Goal: Transaction & Acquisition: Purchase product/service

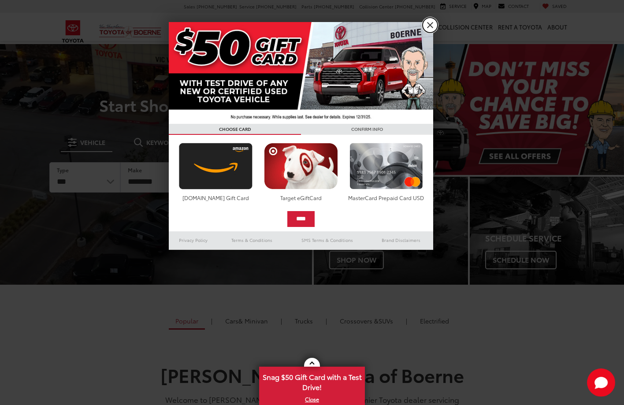
click at [432, 25] on link "X" at bounding box center [430, 25] width 15 height 15
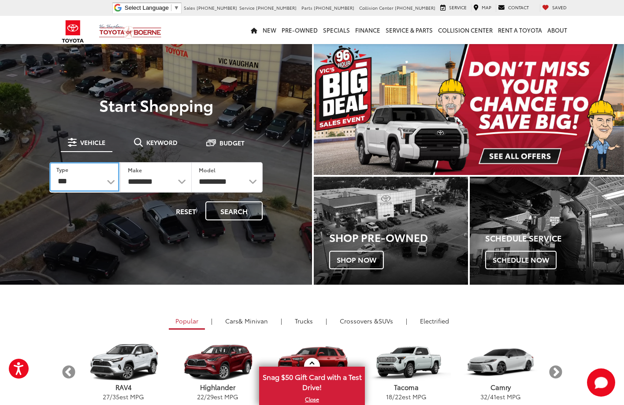
click at [111, 183] on select "*** *** **** *********" at bounding box center [84, 177] width 70 height 30
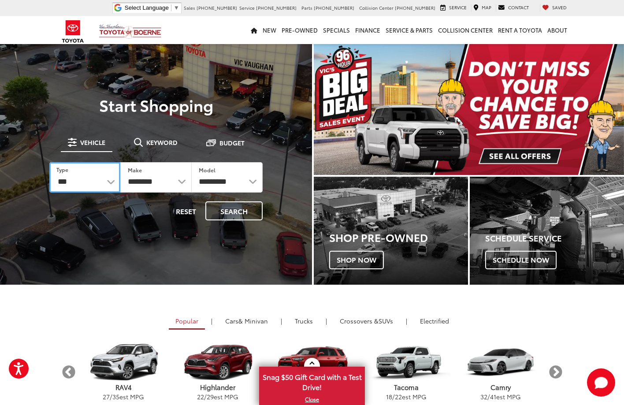
click at [111, 183] on select "*** *** **** *********" at bounding box center [84, 177] width 71 height 30
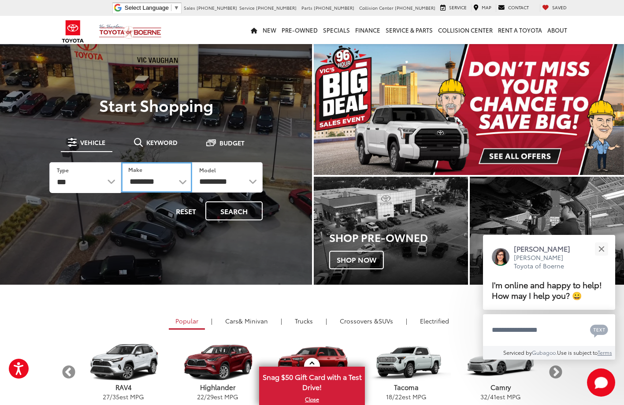
click at [178, 186] on select "**********" at bounding box center [156, 177] width 71 height 30
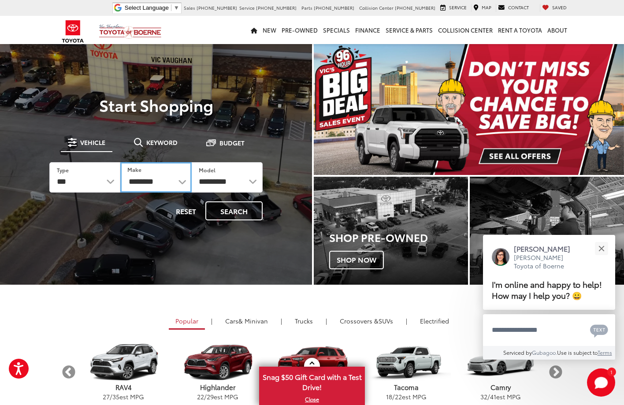
select select "******"
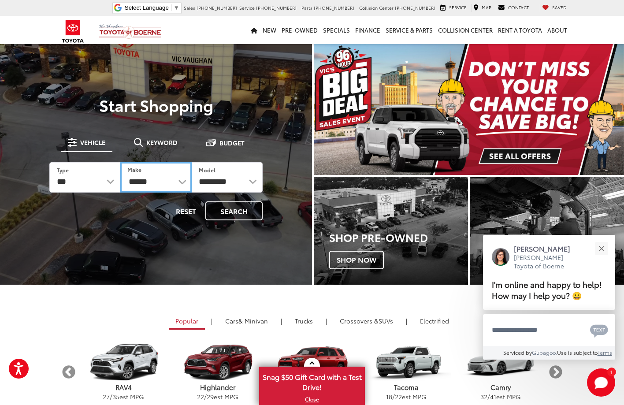
click at [120, 162] on select "**********" at bounding box center [155, 177] width 71 height 30
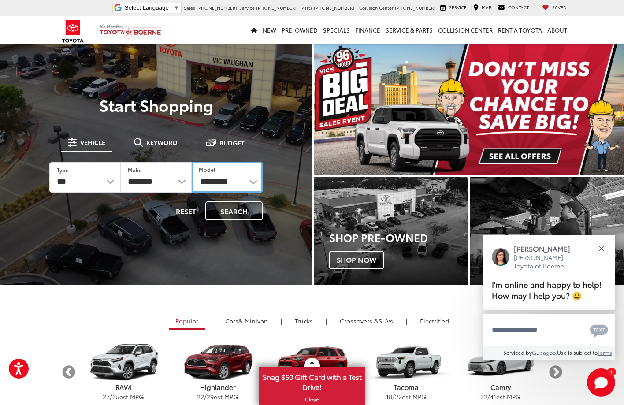
click at [229, 183] on select "**********" at bounding box center [227, 177] width 71 height 30
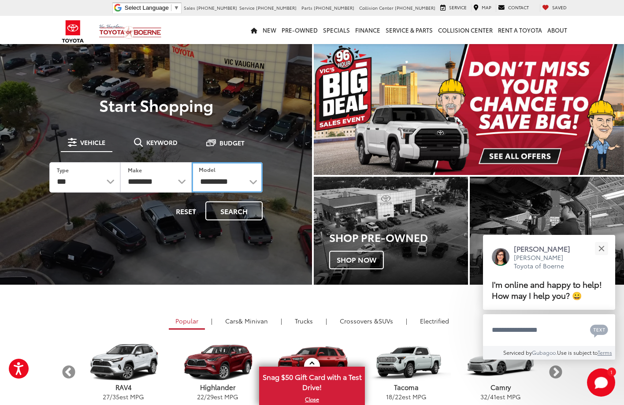
select select "**********"
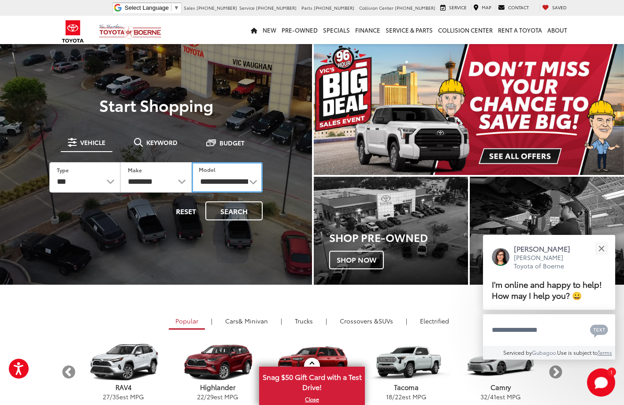
click at [192, 162] on select "**********" at bounding box center [227, 177] width 71 height 30
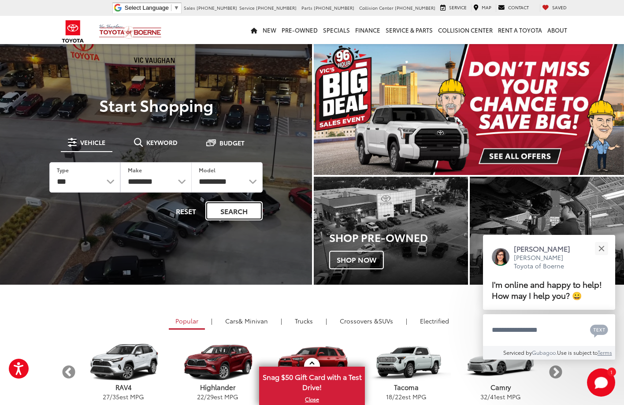
click at [244, 213] on button "Search" at bounding box center [233, 210] width 57 height 19
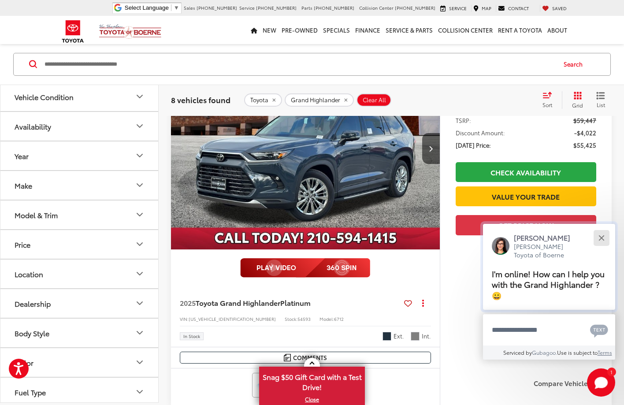
scroll to position [101, 0]
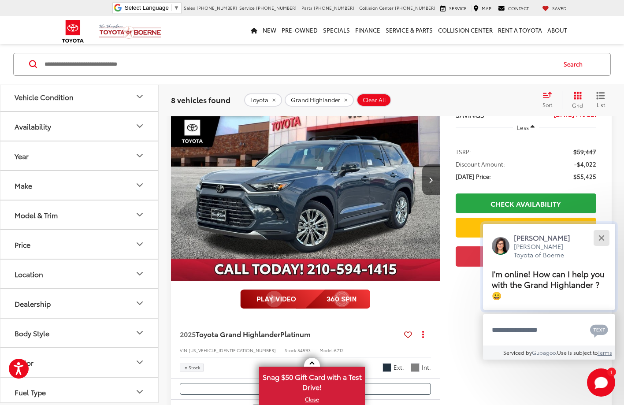
click at [601, 238] on div "Close" at bounding box center [601, 238] width 6 height 6
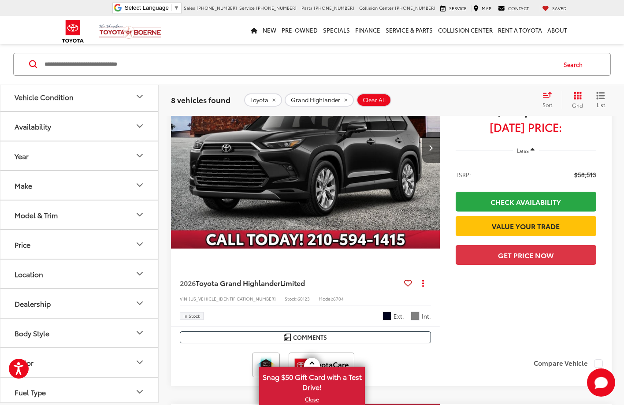
scroll to position [1556, 0]
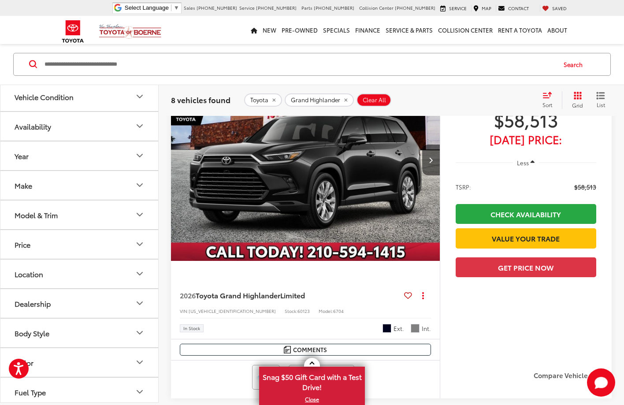
click at [348, 180] on img "2026 Toyota Grand Highlander Limited 0" at bounding box center [306, 160] width 270 height 203
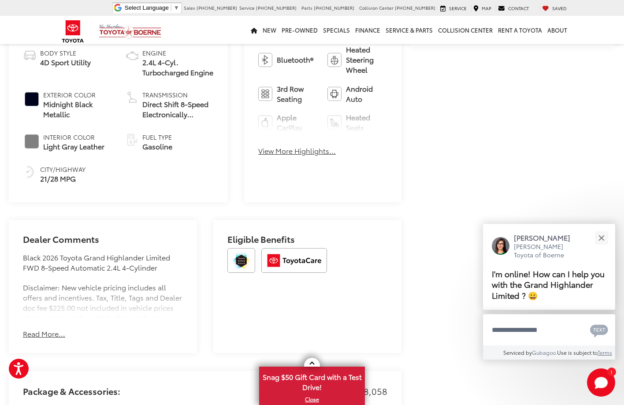
scroll to position [397, 0]
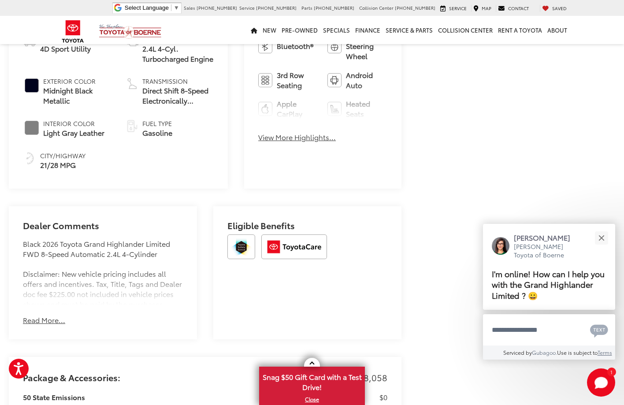
click at [52, 323] on button "Read More..." at bounding box center [44, 320] width 42 height 10
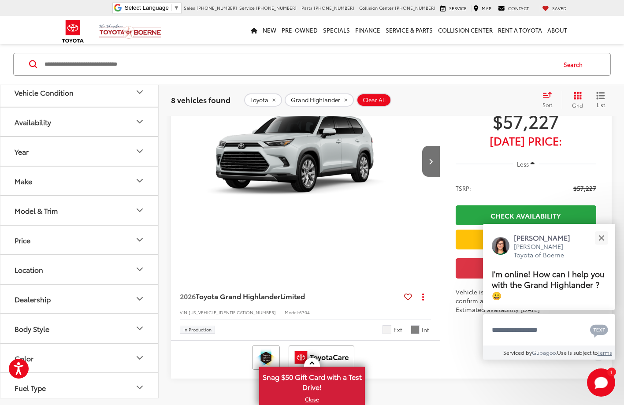
scroll to position [2635, 0]
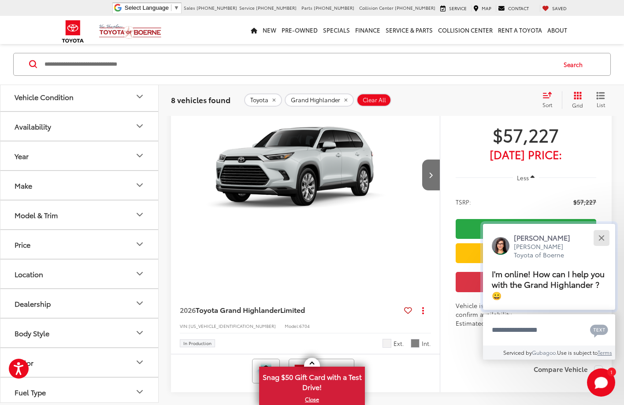
click at [604, 234] on button "Close" at bounding box center [601, 237] width 19 height 19
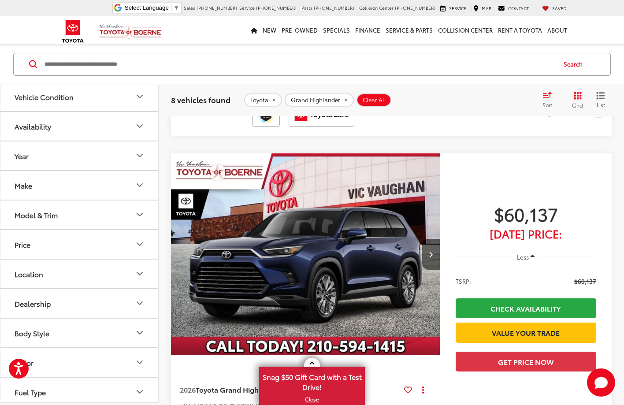
scroll to position [1167, 0]
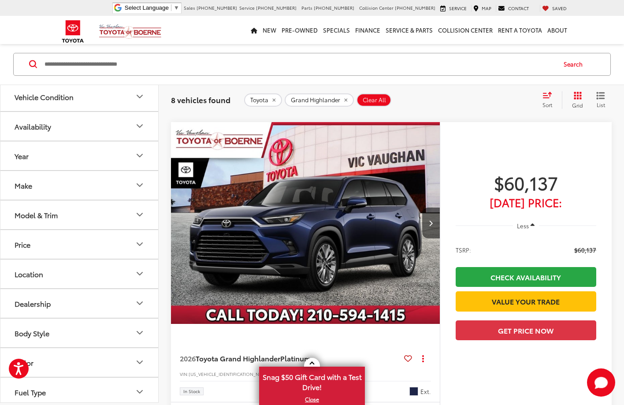
click at [334, 209] on img "2026 Toyota Grand Highlander Platinum 0" at bounding box center [306, 223] width 270 height 203
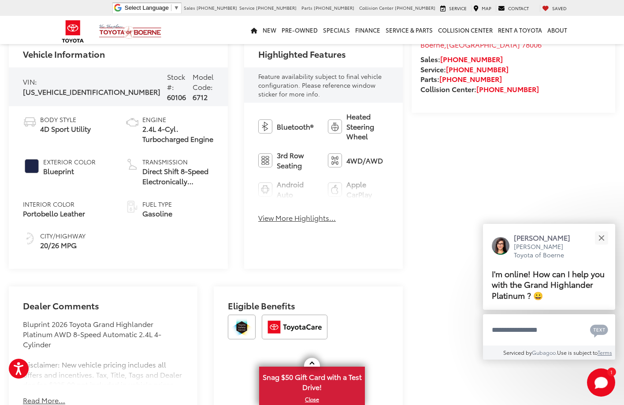
scroll to position [397, 0]
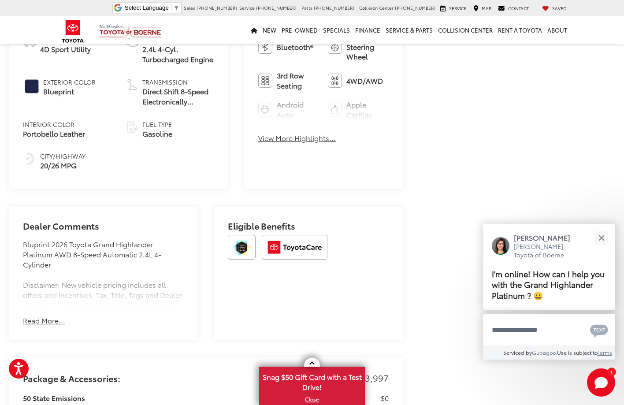
click at [52, 316] on button "Read More..." at bounding box center [44, 321] width 42 height 10
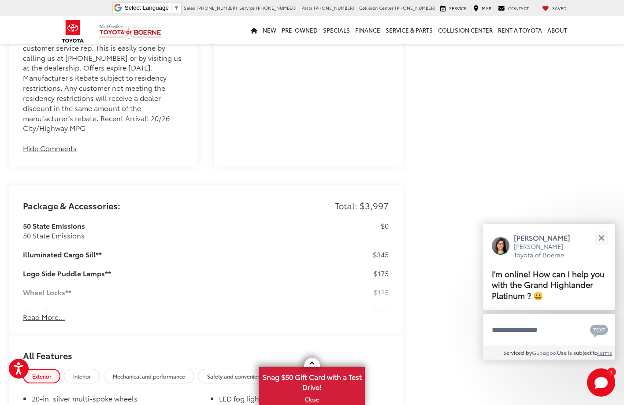
scroll to position [705, 0]
click at [58, 311] on button "Read More..." at bounding box center [44, 316] width 42 height 10
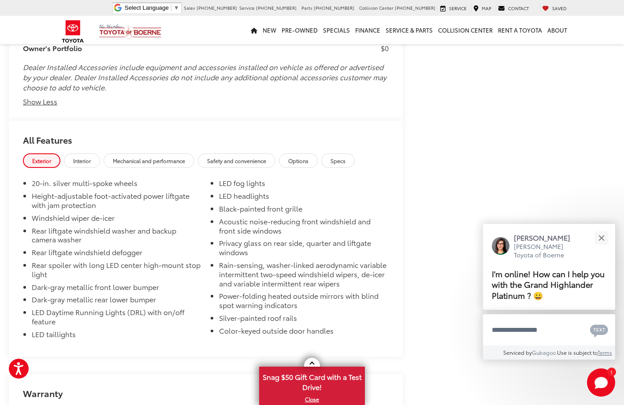
scroll to position [1664, 0]
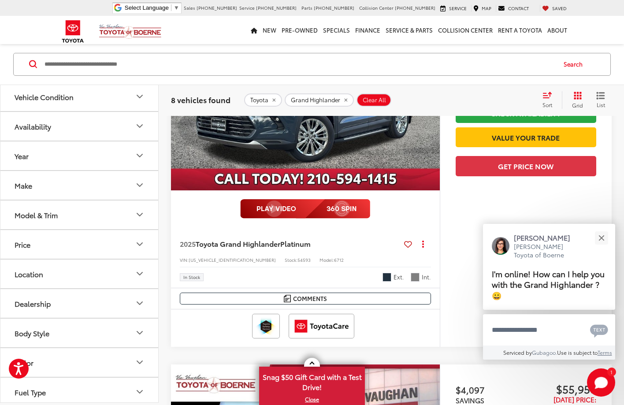
scroll to position [101, 0]
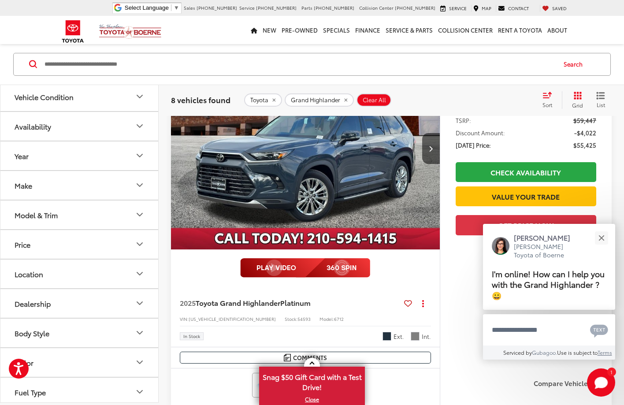
click at [343, 170] on img "2025 Toyota Grand Highlander Platinum 0" at bounding box center [306, 149] width 270 height 203
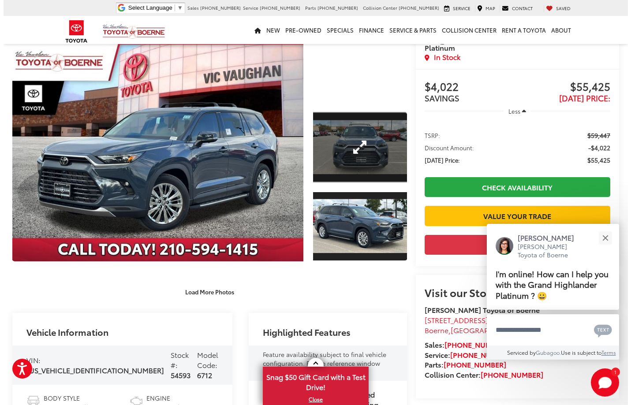
scroll to position [44, 0]
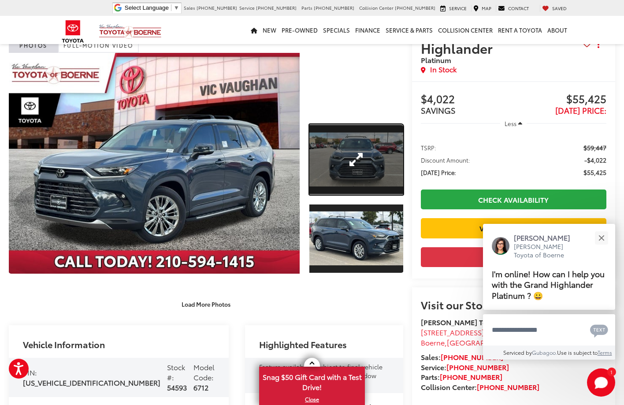
click at [367, 166] on link "Expand Photo 1" at bounding box center [356, 159] width 94 height 71
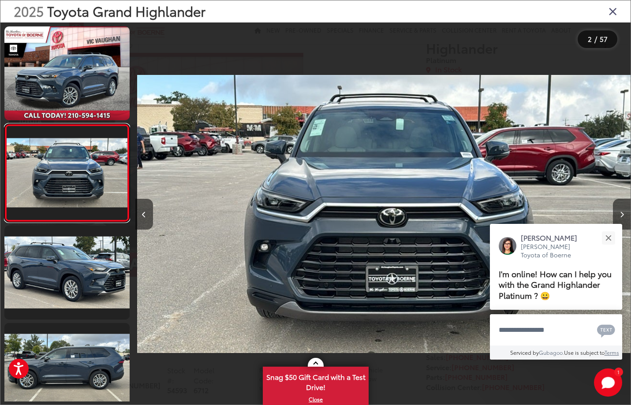
scroll to position [0, 495]
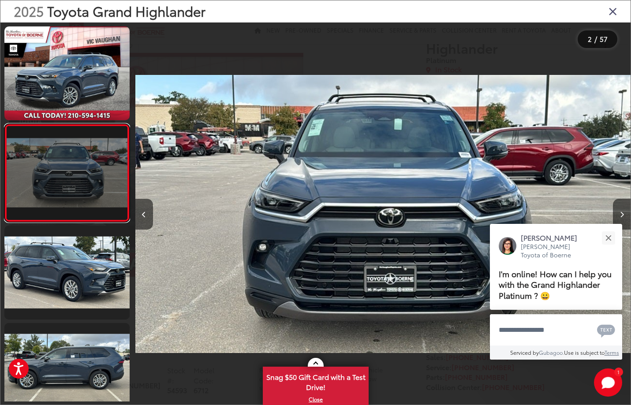
click at [97, 158] on link at bounding box center [66, 173] width 125 height 98
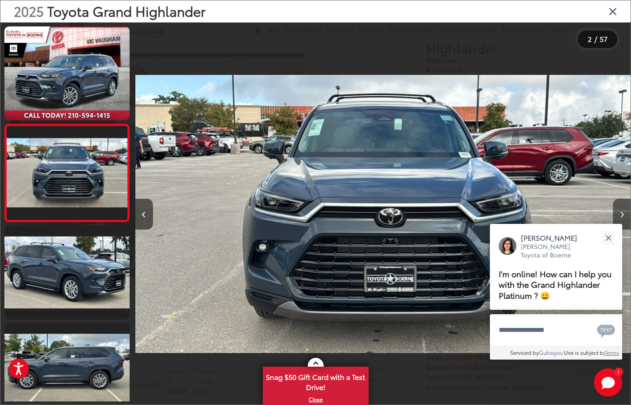
click at [624, 209] on button "Next image" at bounding box center [622, 214] width 18 height 31
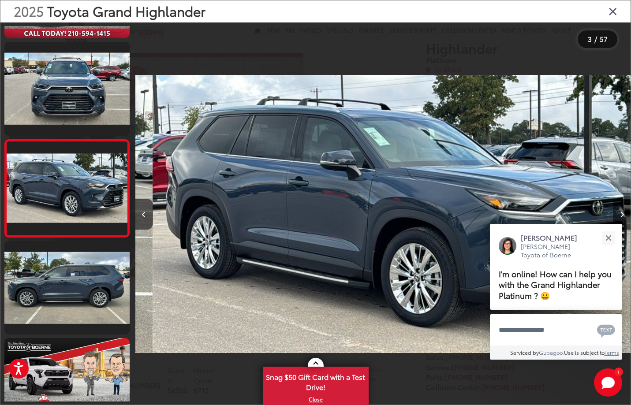
scroll to position [0, 990]
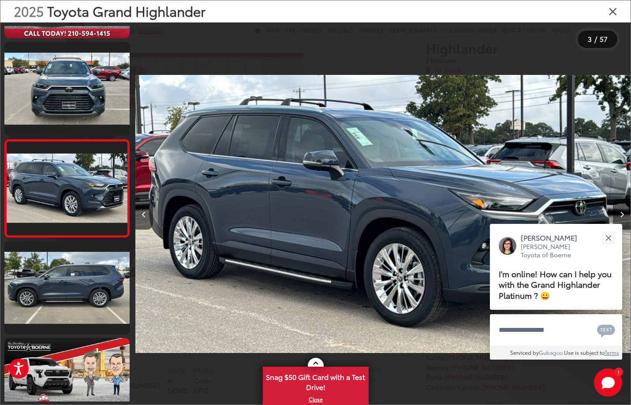
click at [622, 211] on button "Next image" at bounding box center [622, 214] width 18 height 31
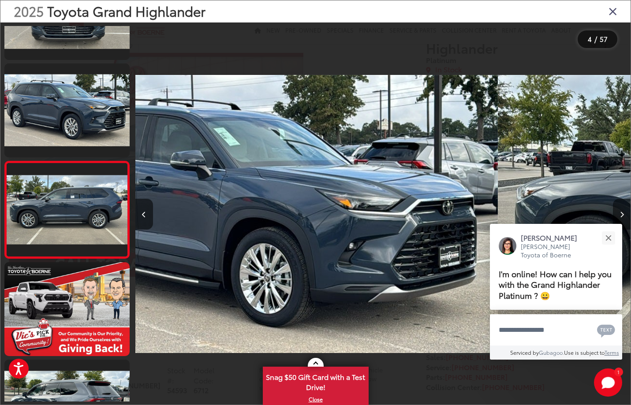
scroll to position [179, 0]
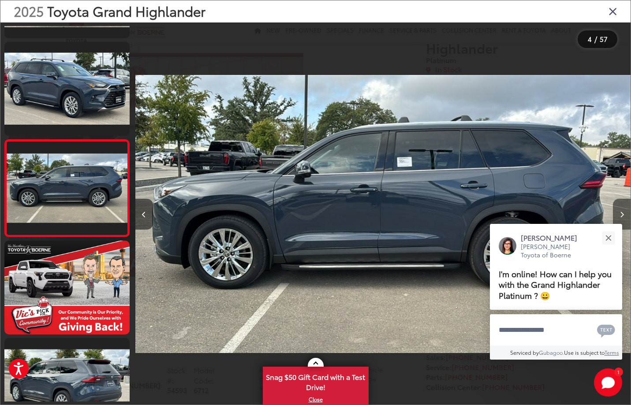
click at [622, 211] on button "Next image" at bounding box center [622, 214] width 18 height 31
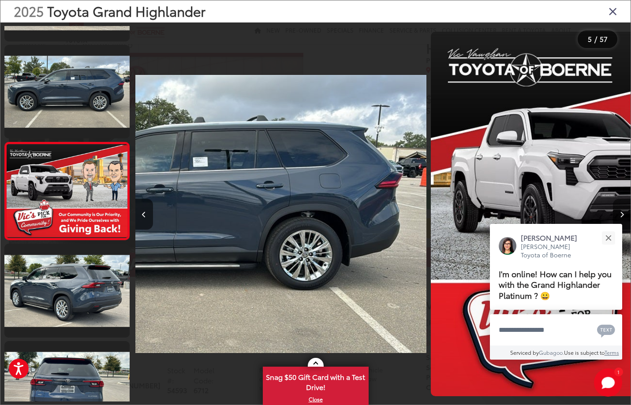
scroll to position [276, 0]
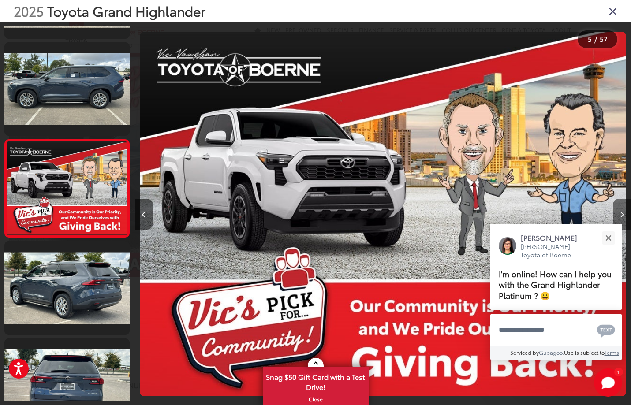
click at [622, 211] on button "Next image" at bounding box center [622, 214] width 18 height 31
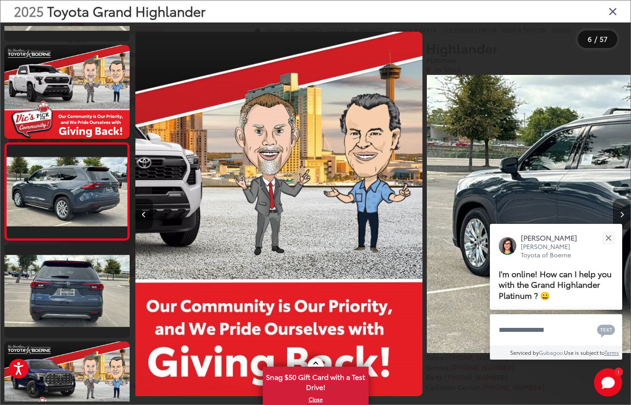
scroll to position [374, 0]
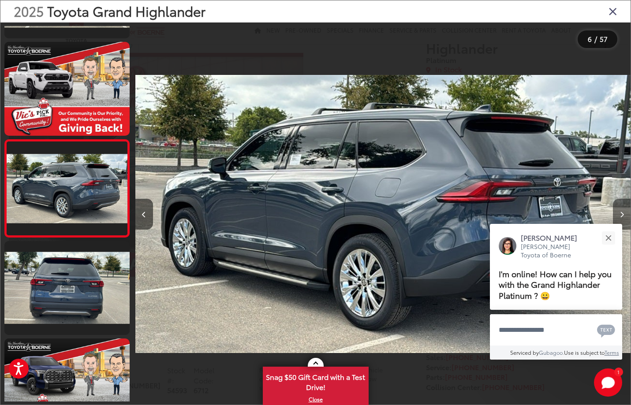
click at [622, 211] on button "Next image" at bounding box center [622, 214] width 18 height 31
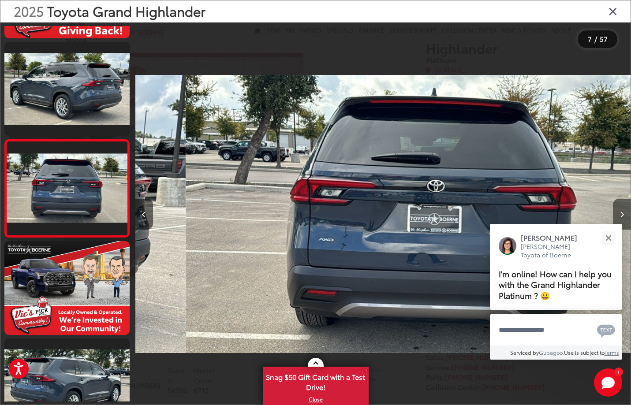
scroll to position [0, 0]
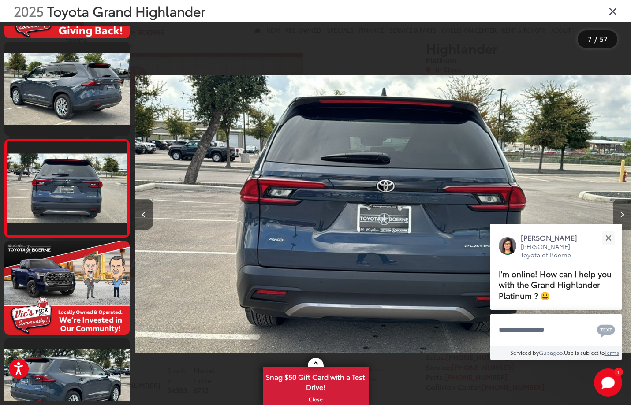
click at [622, 211] on button "Next image" at bounding box center [622, 214] width 18 height 31
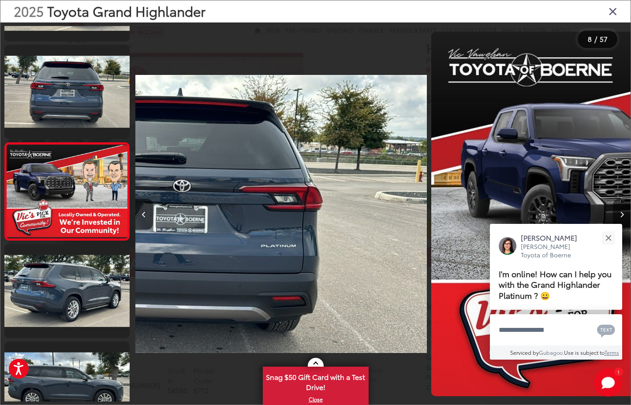
scroll to position [569, 0]
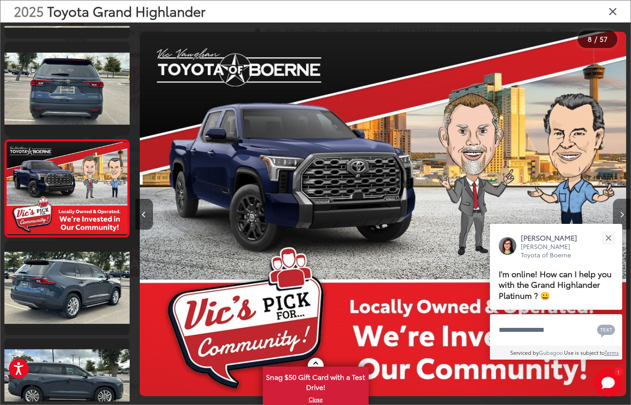
click at [622, 211] on button "Next image" at bounding box center [622, 214] width 18 height 31
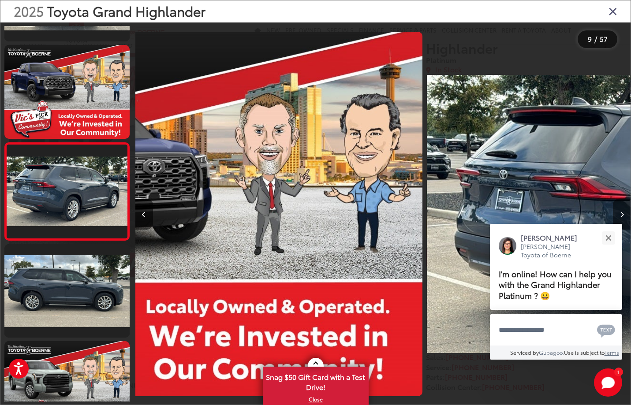
scroll to position [666, 0]
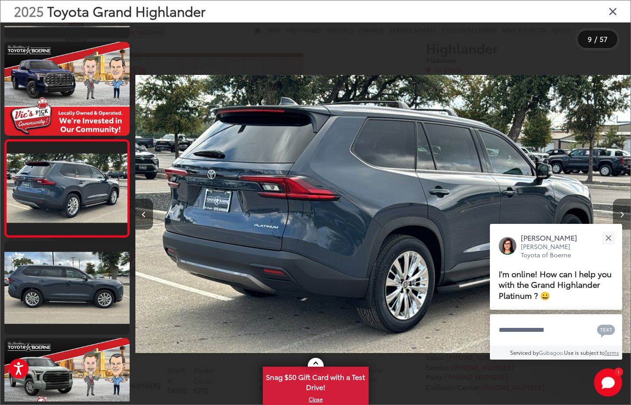
click at [622, 211] on button "Next image" at bounding box center [622, 214] width 18 height 31
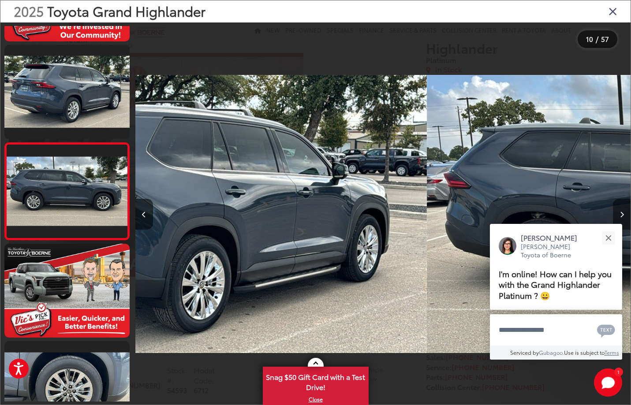
scroll to position [763, 0]
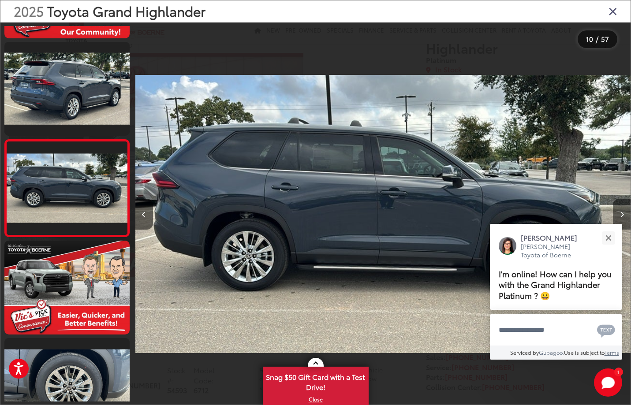
click at [622, 211] on button "Next image" at bounding box center [622, 214] width 18 height 31
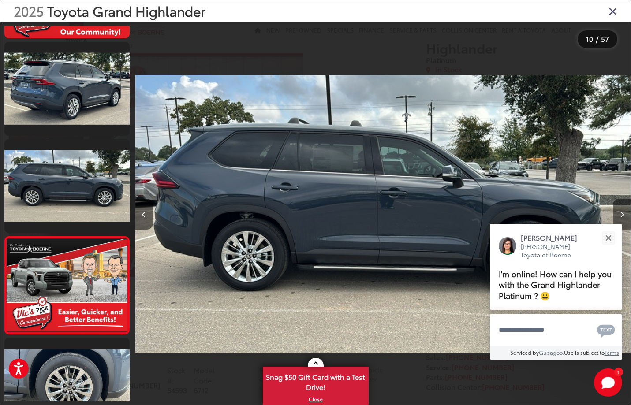
scroll to position [0, 0]
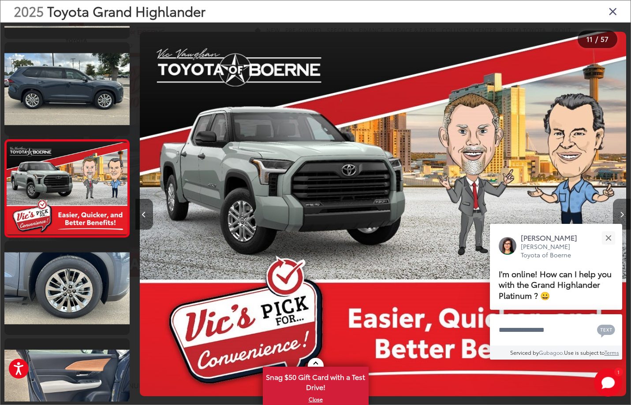
click at [622, 211] on button "Next image" at bounding box center [622, 214] width 18 height 31
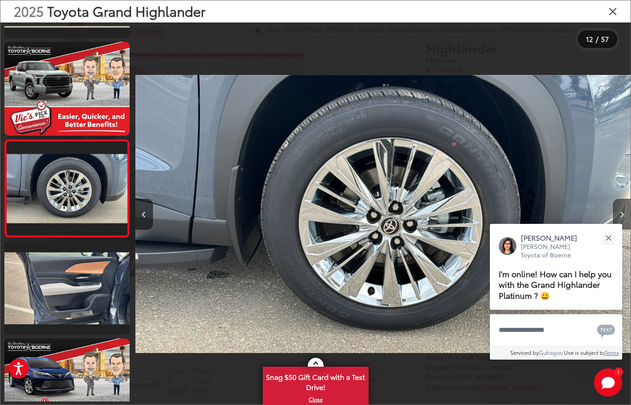
click at [622, 211] on button "Next image" at bounding box center [622, 214] width 18 height 31
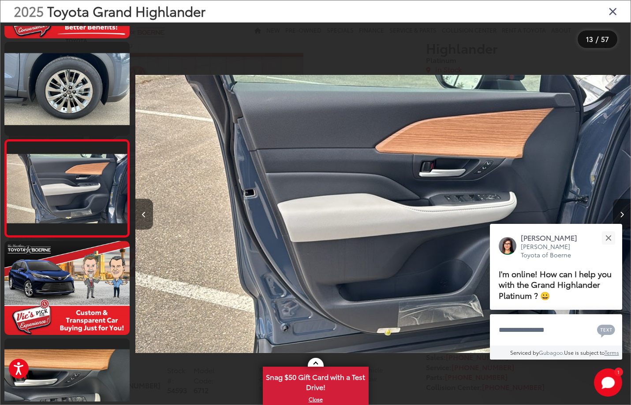
click at [622, 211] on button "Next image" at bounding box center [622, 214] width 18 height 31
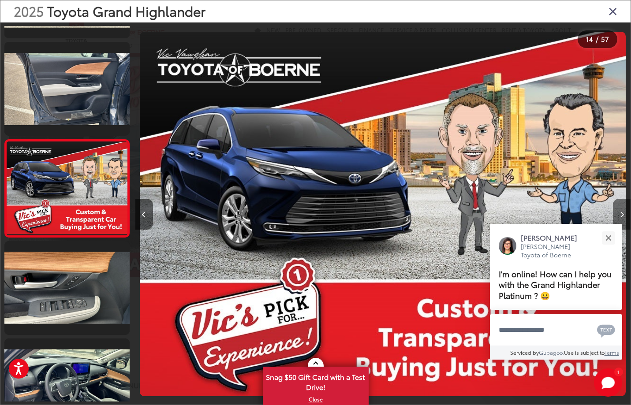
click at [622, 211] on button "Next image" at bounding box center [622, 214] width 18 height 31
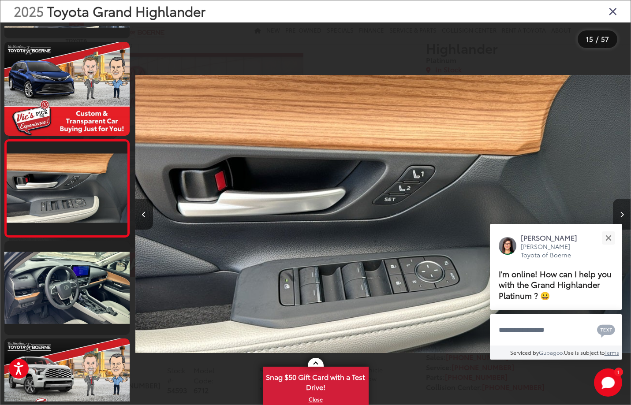
click at [622, 211] on button "Next image" at bounding box center [622, 214] width 18 height 31
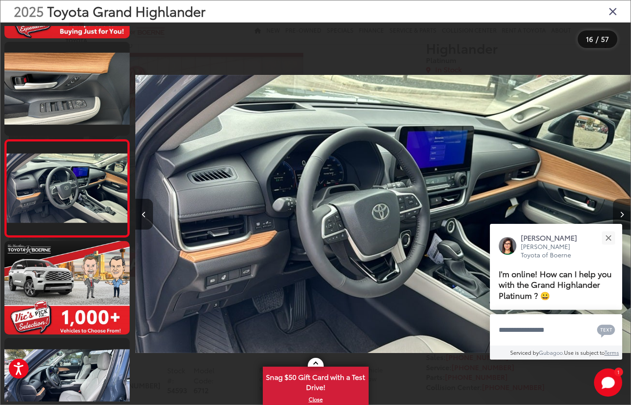
click at [622, 211] on button "Next image" at bounding box center [622, 214] width 18 height 31
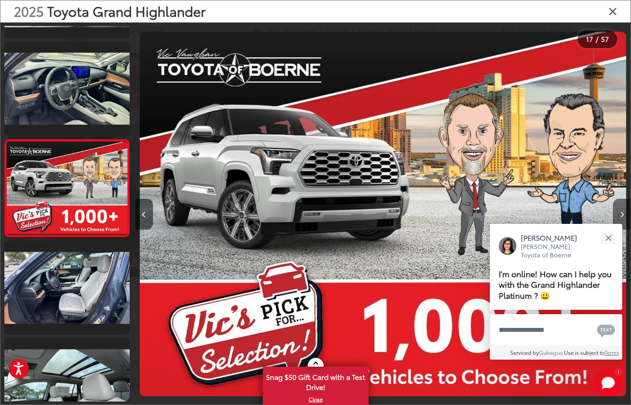
click at [622, 211] on button "Next image" at bounding box center [622, 214] width 18 height 31
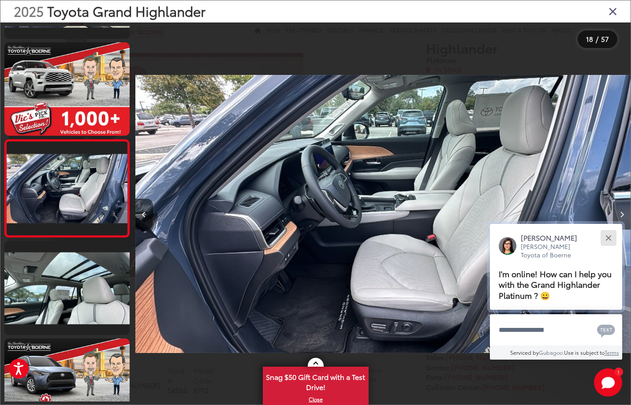
click at [612, 234] on button "Close" at bounding box center [607, 237] width 19 height 19
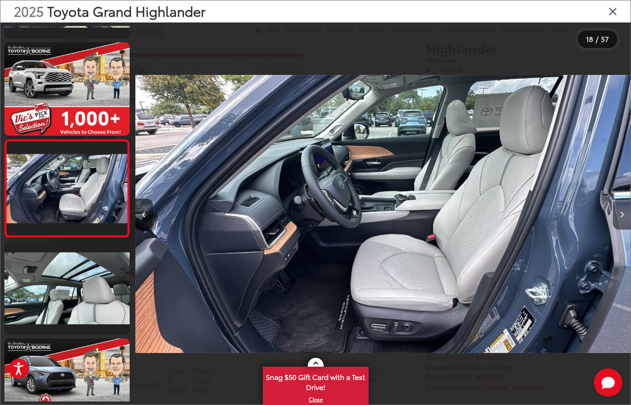
click at [624, 216] on button "Next image" at bounding box center [622, 214] width 18 height 31
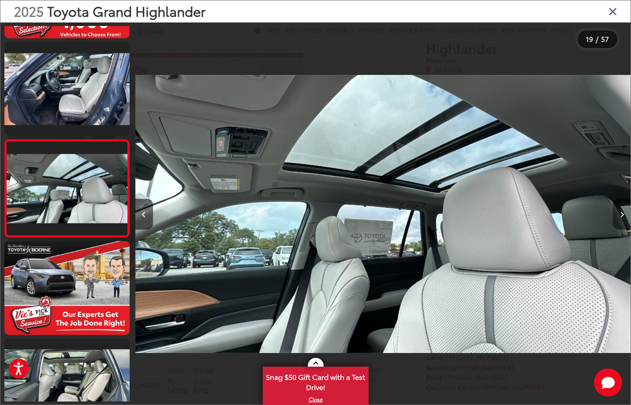
click at [624, 216] on button "Next image" at bounding box center [622, 214] width 18 height 31
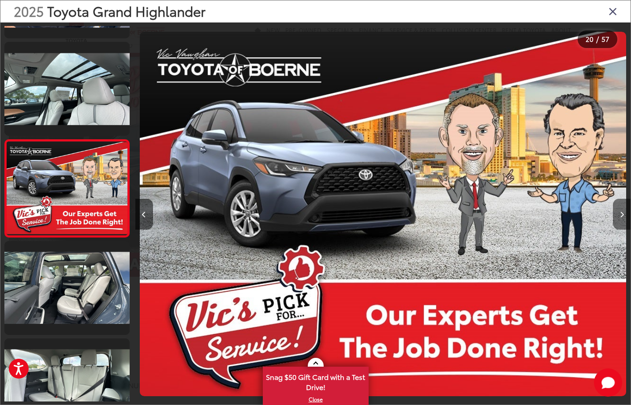
click at [624, 216] on button "Next image" at bounding box center [622, 214] width 18 height 31
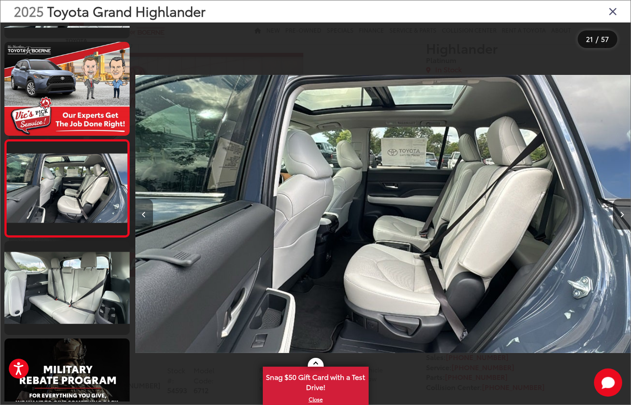
click at [145, 213] on icon "Previous image" at bounding box center [144, 215] width 4 height 6
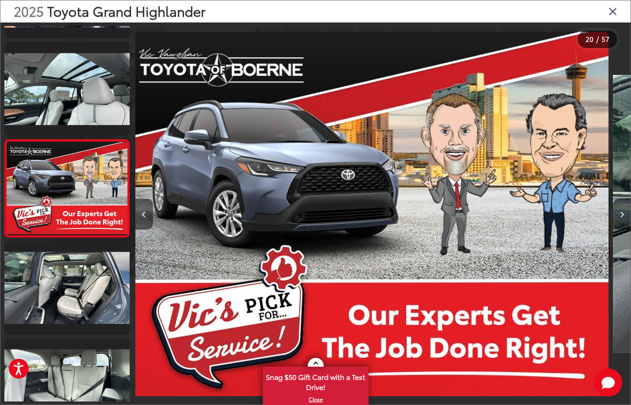
click at [145, 213] on icon "Previous image" at bounding box center [144, 215] width 4 height 6
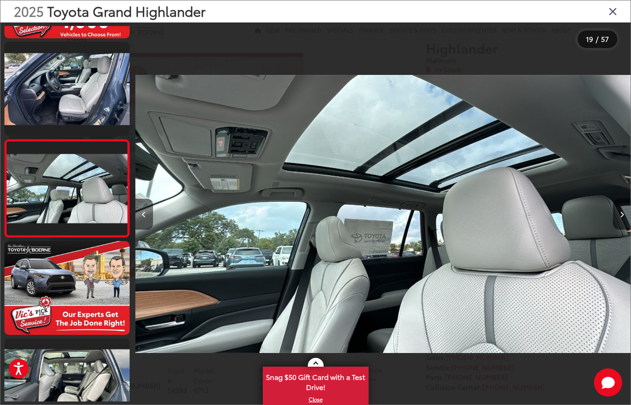
click at [145, 213] on icon "Previous image" at bounding box center [144, 215] width 4 height 6
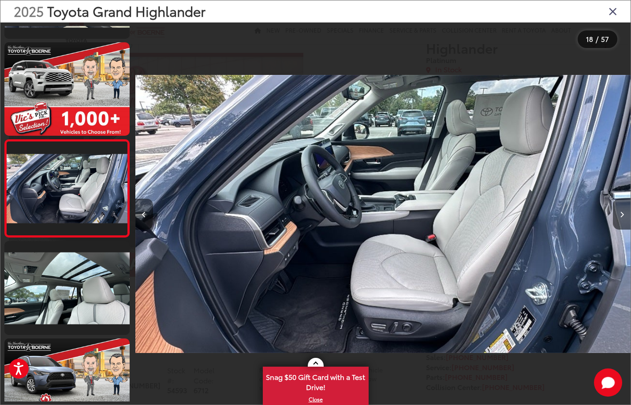
click at [145, 213] on icon "Previous image" at bounding box center [144, 215] width 4 height 6
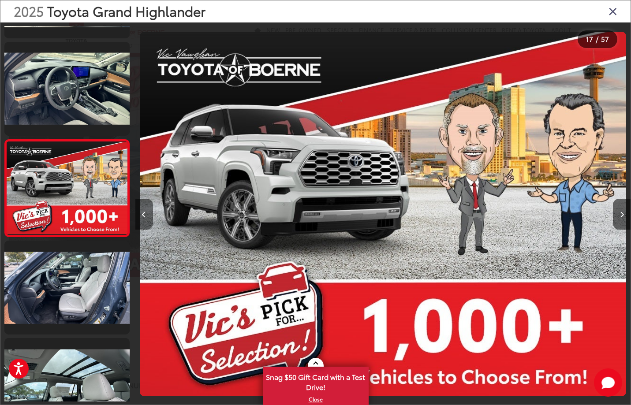
click at [145, 213] on icon "Previous image" at bounding box center [144, 215] width 4 height 6
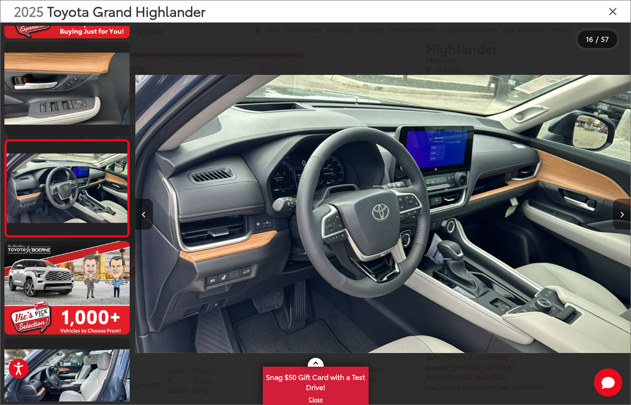
click at [624, 217] on button "Next image" at bounding box center [622, 214] width 18 height 31
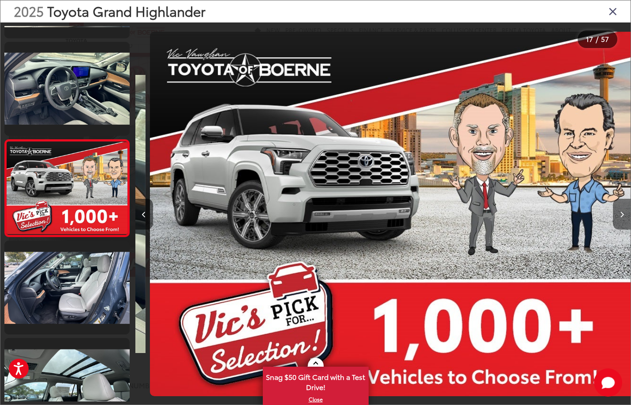
click at [624, 217] on button "Next image" at bounding box center [622, 214] width 18 height 31
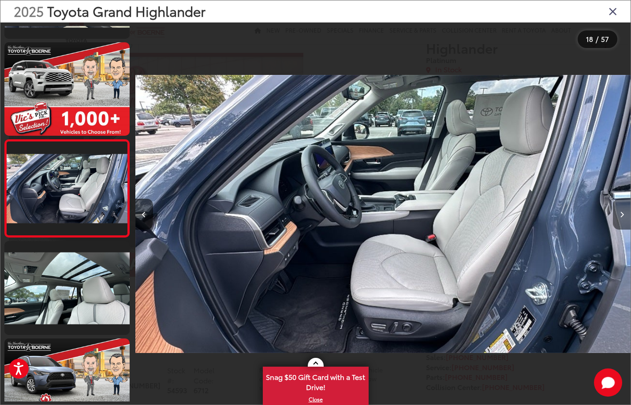
click at [624, 217] on button "Next image" at bounding box center [622, 214] width 18 height 31
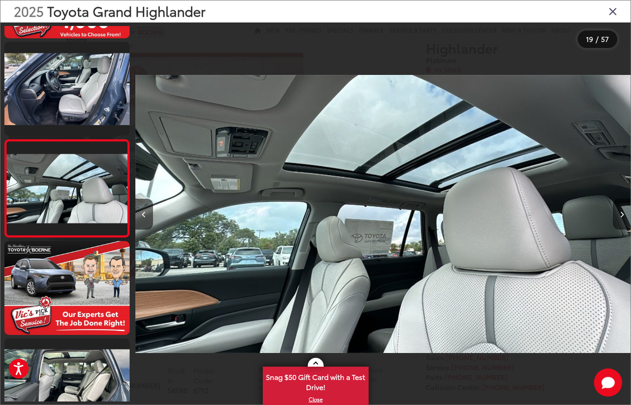
click at [624, 217] on button "Next image" at bounding box center [622, 214] width 18 height 31
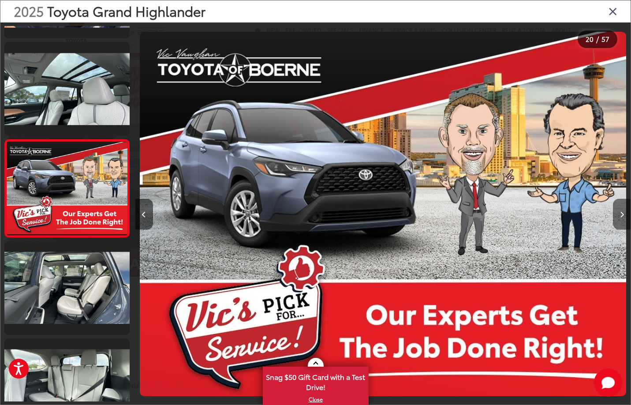
click at [624, 217] on button "Next image" at bounding box center [622, 214] width 18 height 31
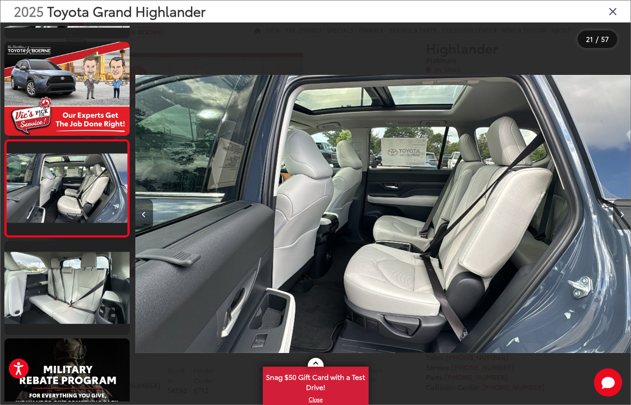
click at [624, 217] on button "Next image" at bounding box center [622, 214] width 18 height 31
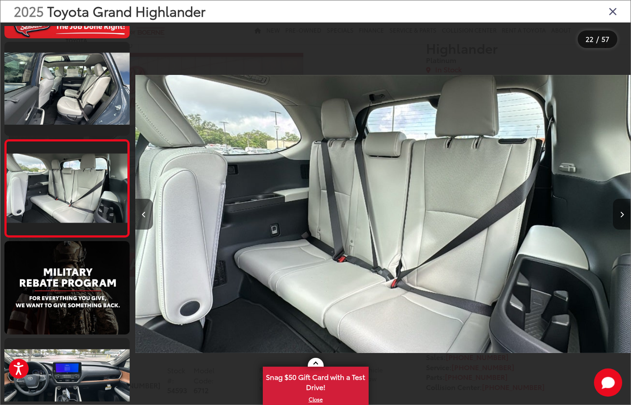
click at [624, 217] on button "Next image" at bounding box center [622, 214] width 18 height 31
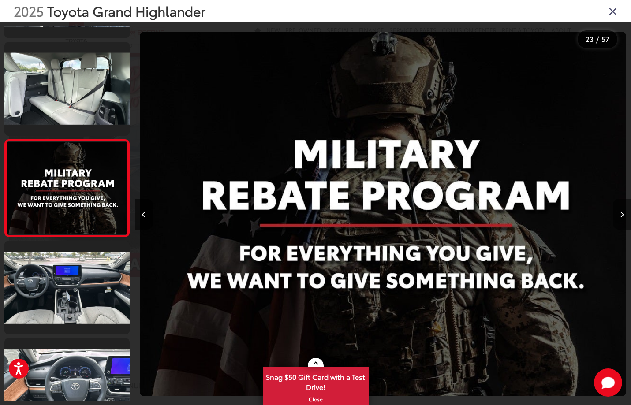
click at [624, 217] on button "Next image" at bounding box center [622, 214] width 18 height 31
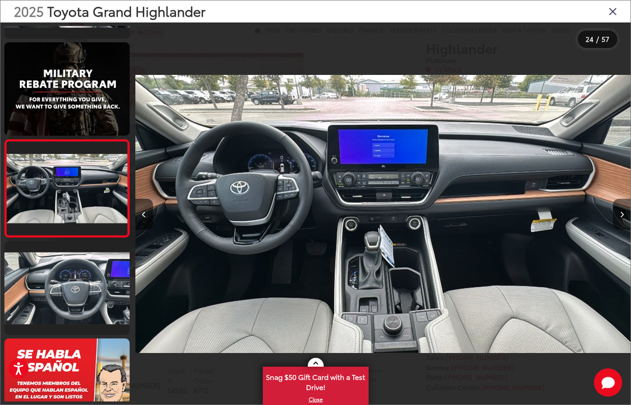
click at [624, 217] on button "Next image" at bounding box center [622, 214] width 18 height 31
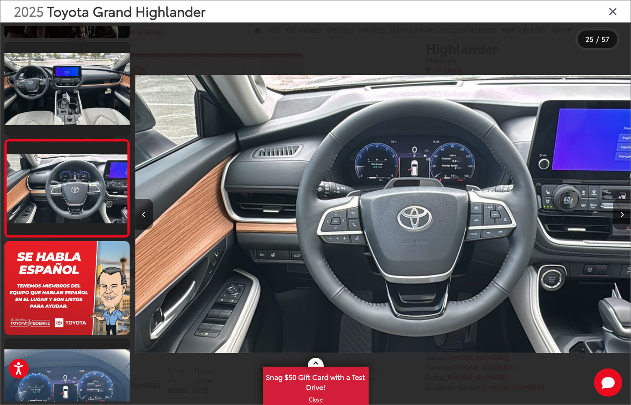
click at [624, 217] on button "Next image" at bounding box center [622, 214] width 18 height 31
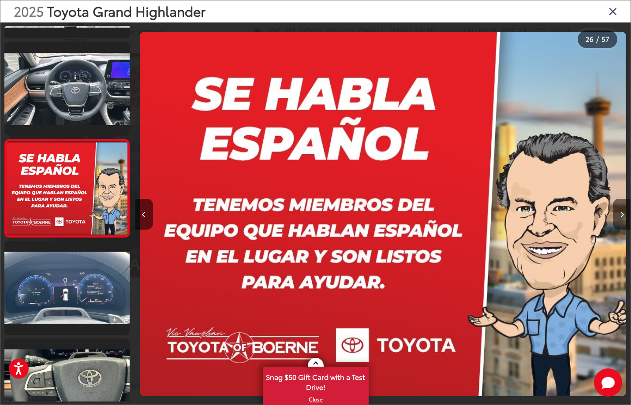
click at [624, 217] on button "Next image" at bounding box center [622, 214] width 18 height 31
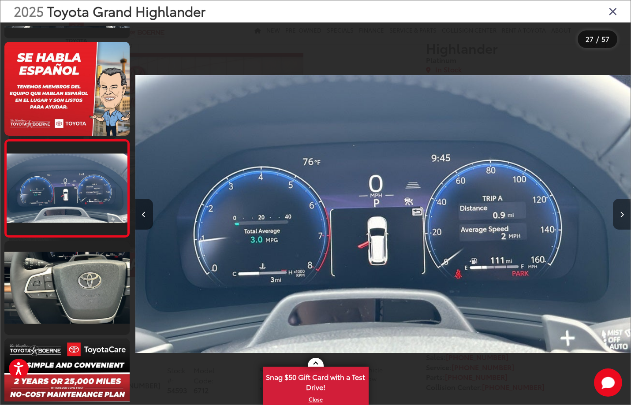
click at [624, 217] on button "Next image" at bounding box center [622, 214] width 18 height 31
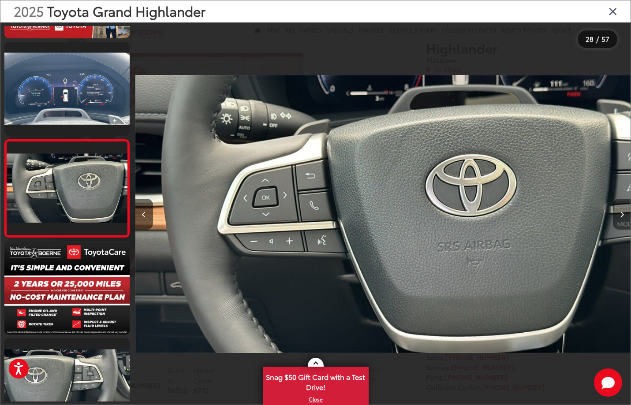
click at [624, 217] on button "Next image" at bounding box center [622, 214] width 18 height 31
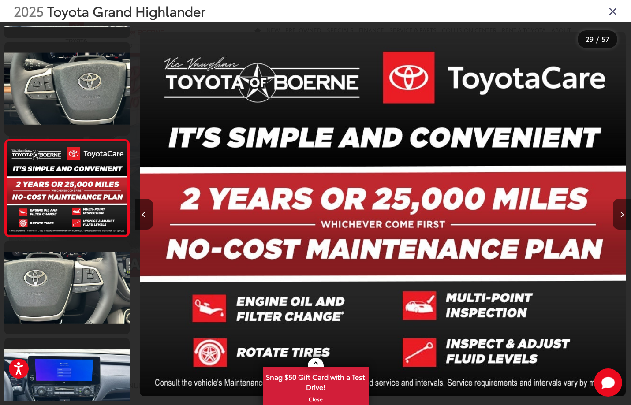
click at [624, 217] on button "Next image" at bounding box center [622, 214] width 18 height 31
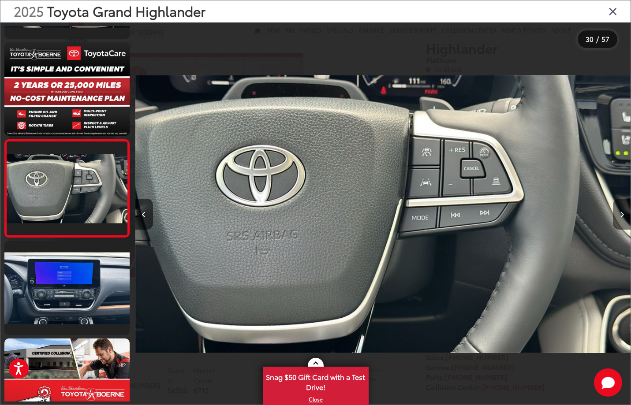
click at [624, 217] on button "Next image" at bounding box center [622, 214] width 18 height 31
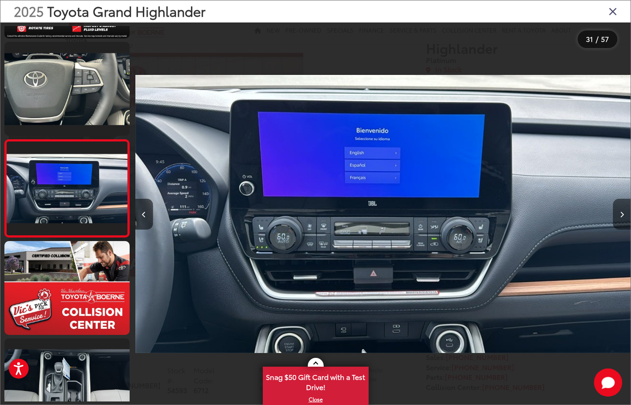
click at [624, 217] on button "Next image" at bounding box center [622, 214] width 18 height 31
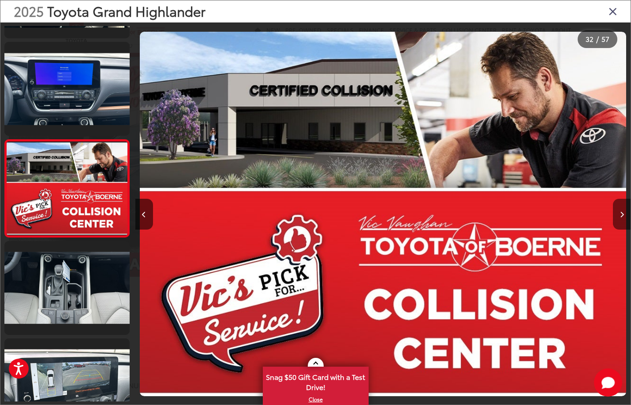
click at [624, 217] on button "Next image" at bounding box center [622, 214] width 18 height 31
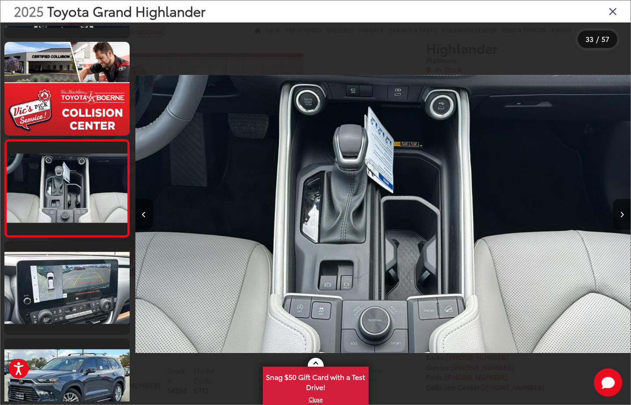
click at [624, 217] on button "Next image" at bounding box center [622, 214] width 18 height 31
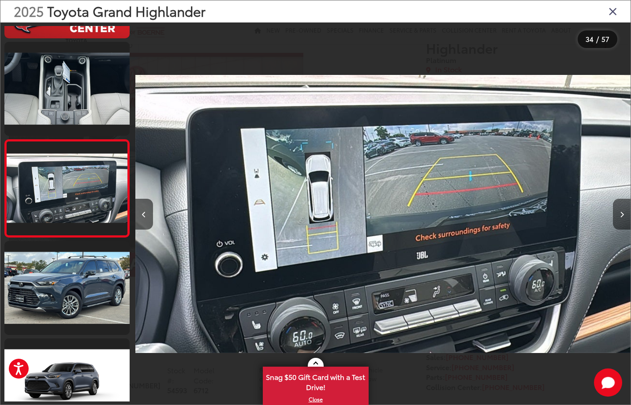
click at [624, 217] on button "Next image" at bounding box center [622, 214] width 18 height 31
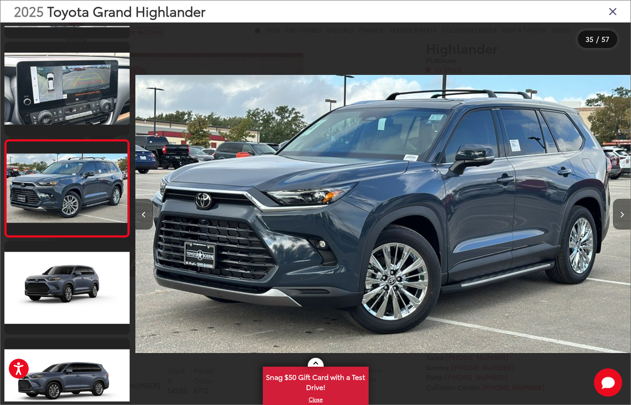
click at [624, 217] on button "Next image" at bounding box center [622, 214] width 18 height 31
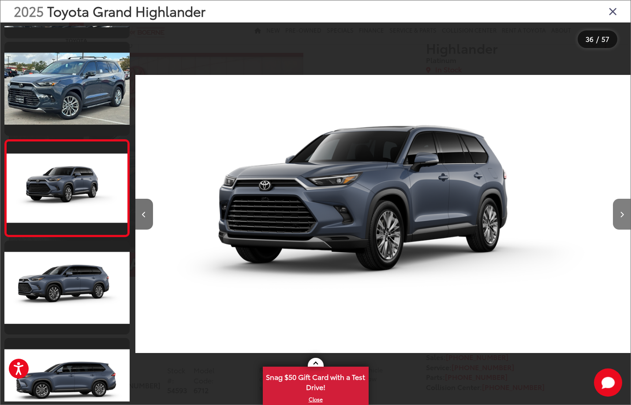
click at [624, 217] on button "Next image" at bounding box center [622, 214] width 18 height 31
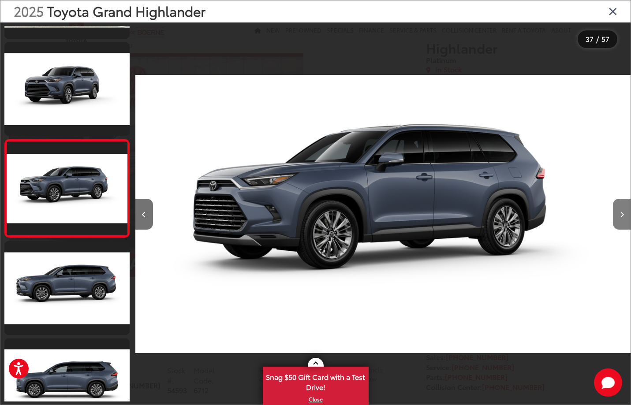
click at [624, 217] on button "Next image" at bounding box center [622, 214] width 18 height 31
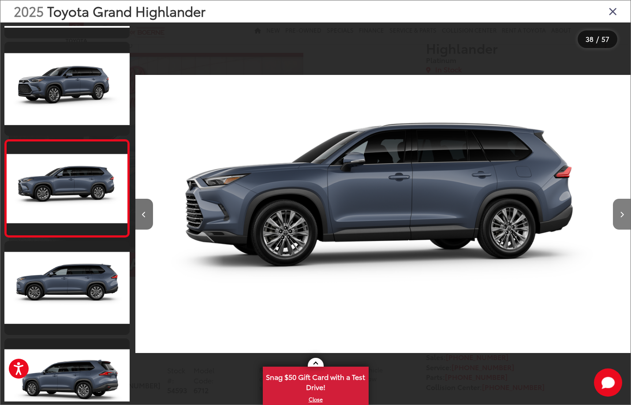
click at [624, 217] on button "Next image" at bounding box center [622, 214] width 18 height 31
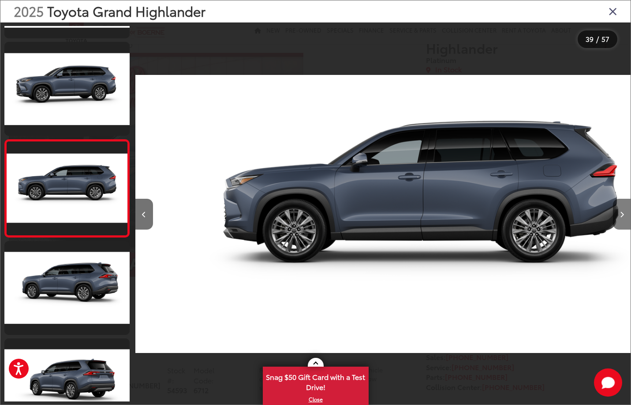
click at [624, 217] on button "Next image" at bounding box center [622, 214] width 18 height 31
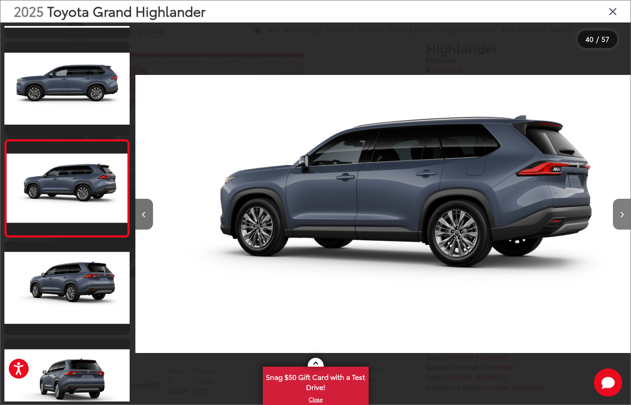
click at [624, 217] on button "Next image" at bounding box center [622, 214] width 18 height 31
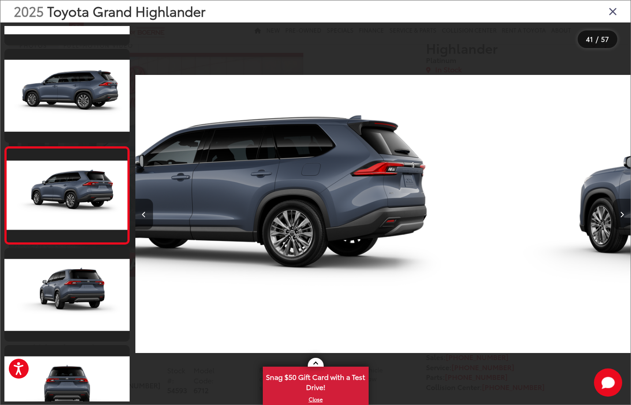
click at [624, 217] on button "Next image" at bounding box center [622, 214] width 18 height 31
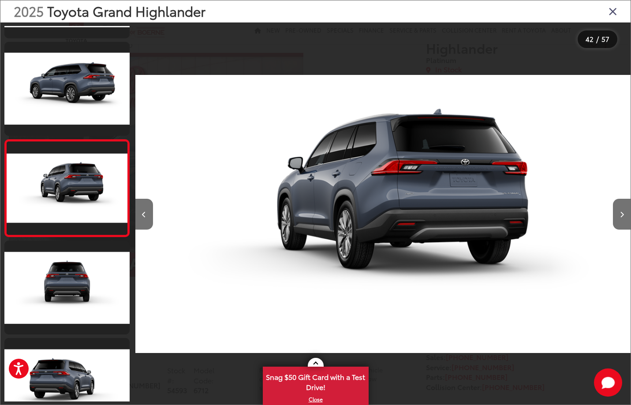
click at [613, 13] on icon "Close gallery" at bounding box center [612, 10] width 9 height 11
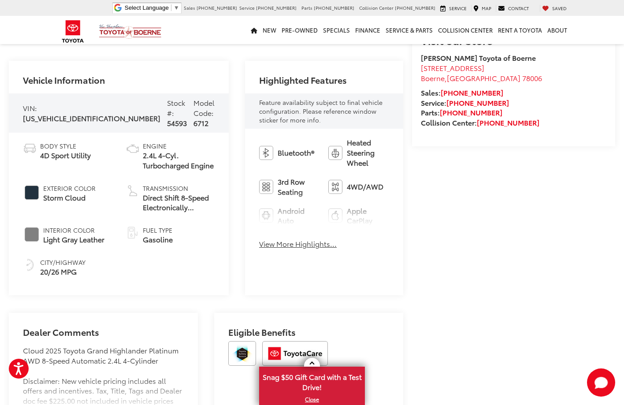
click at [292, 244] on button "View More Highlights..." at bounding box center [298, 244] width 78 height 10
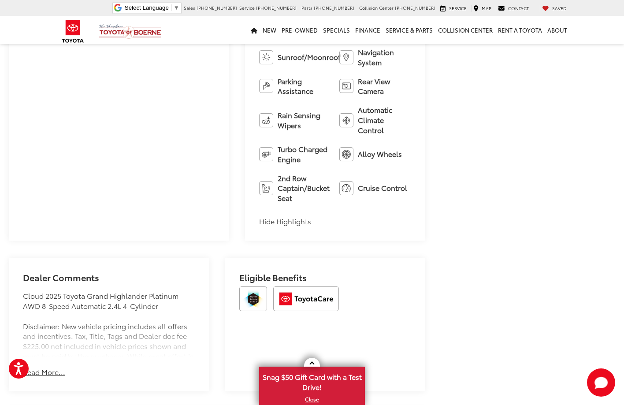
click at [42, 367] on button "Read More..." at bounding box center [44, 372] width 42 height 10
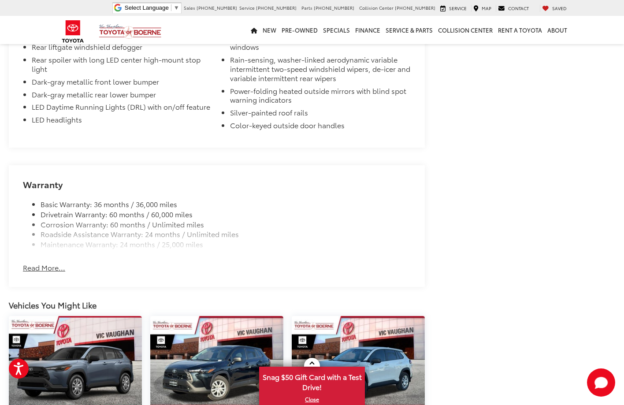
click at [48, 264] on button "Read More..." at bounding box center [44, 268] width 42 height 10
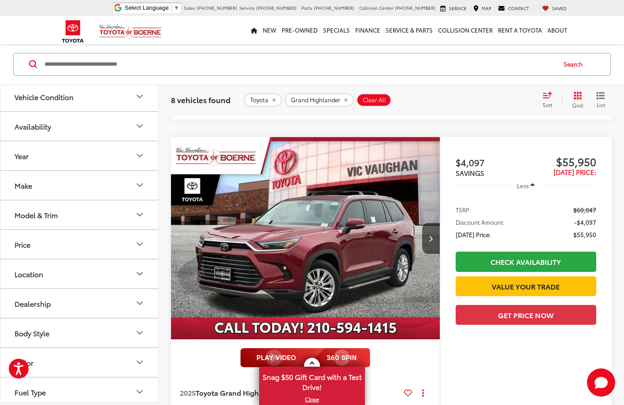
scroll to position [418, 0]
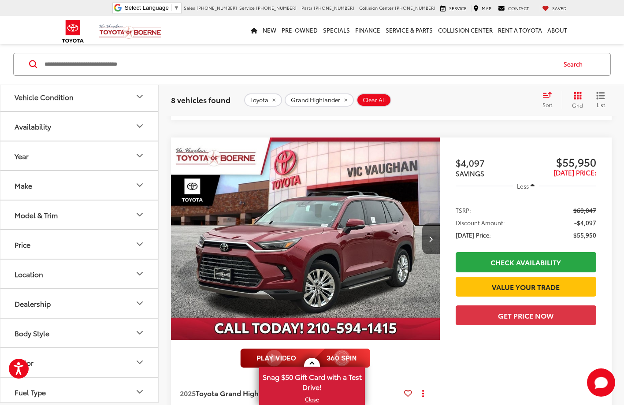
drag, startPoint x: 357, startPoint y: 232, endPoint x: 346, endPoint y: 234, distance: 12.0
click at [357, 232] on img "2025 Toyota Grand Highlander Platinum 0" at bounding box center [306, 239] width 270 height 203
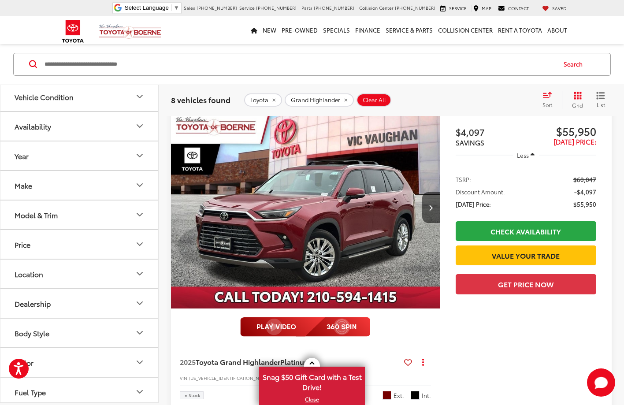
scroll to position [387, 0]
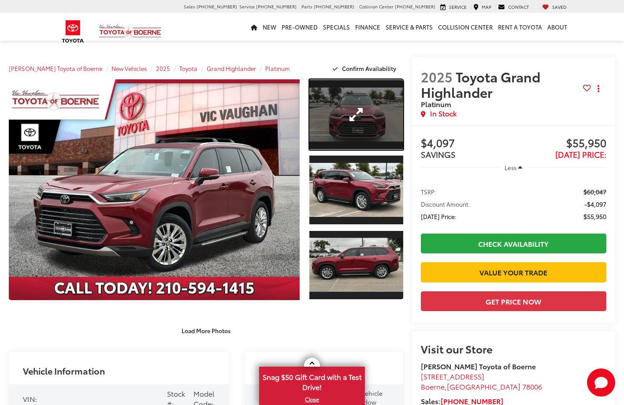
click at [368, 118] on div at bounding box center [354, 191] width 98 height 225
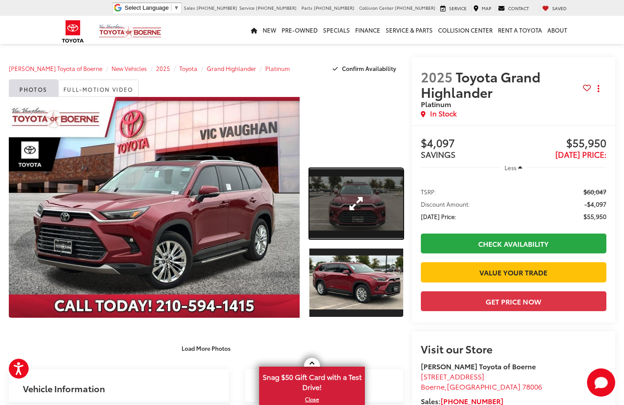
click at [368, 212] on link "Expand Photo 1" at bounding box center [356, 203] width 94 height 71
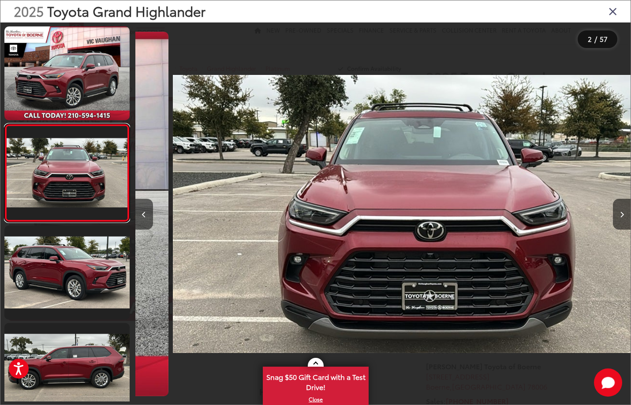
scroll to position [0, 495]
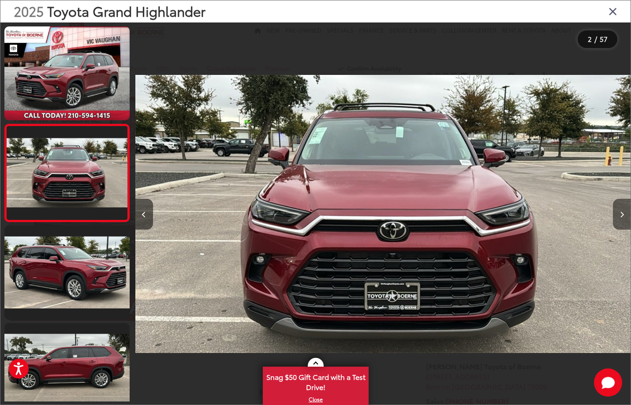
click at [618, 212] on button "Next image" at bounding box center [622, 214] width 18 height 31
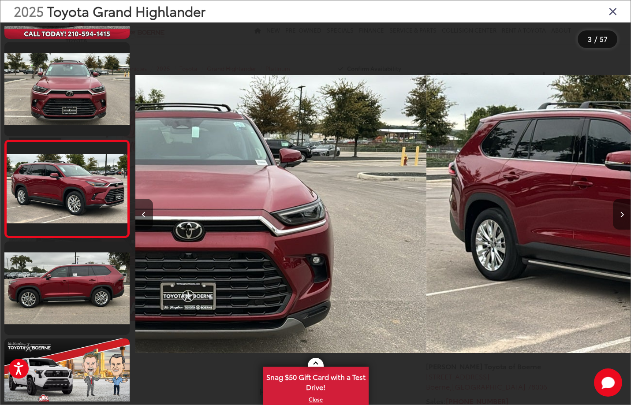
scroll to position [82, 0]
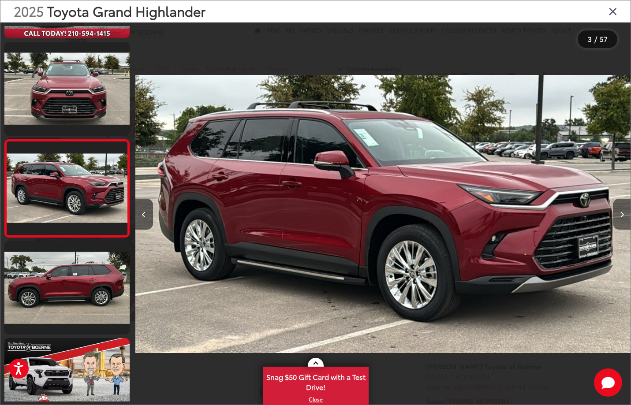
click at [618, 212] on button "Next image" at bounding box center [622, 214] width 18 height 31
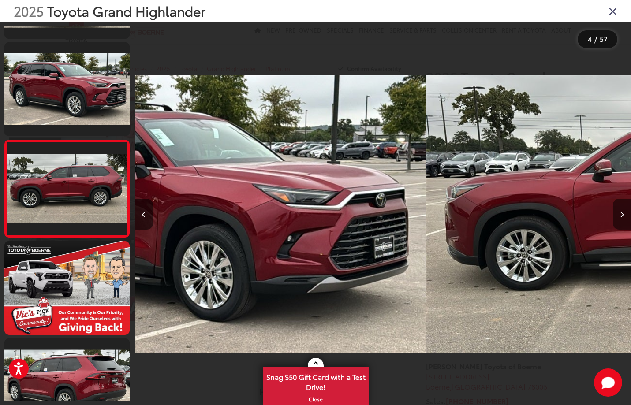
scroll to position [179, 0]
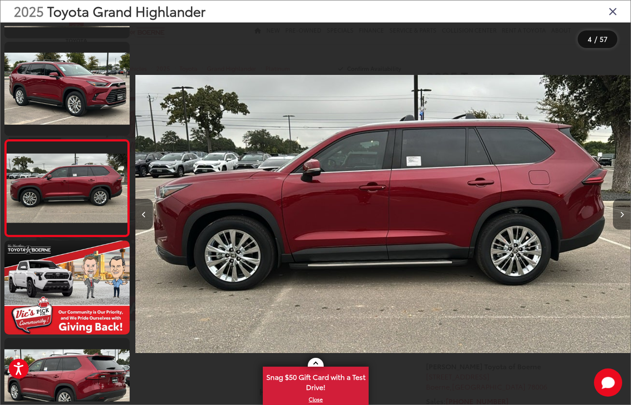
click at [618, 212] on button "Next image" at bounding box center [622, 214] width 18 height 31
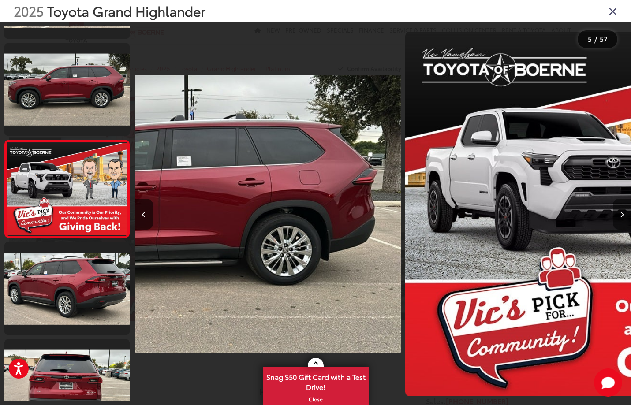
scroll to position [276, 0]
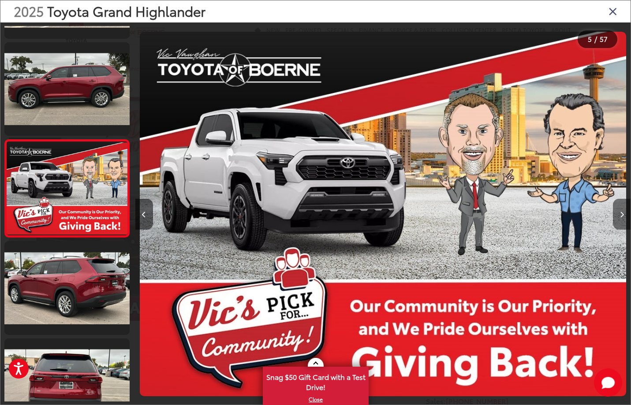
click at [618, 212] on button "Next image" at bounding box center [622, 214] width 18 height 31
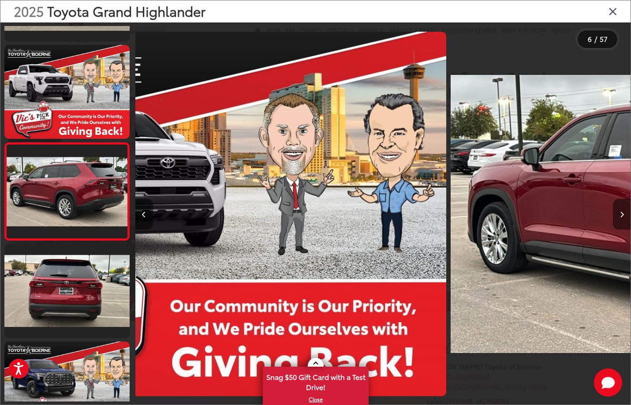
scroll to position [374, 0]
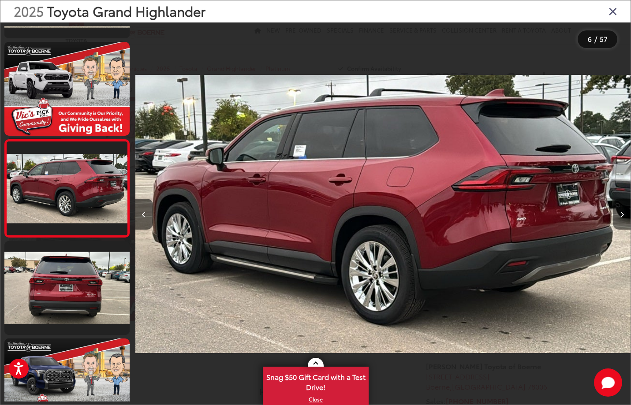
click at [618, 212] on button "Next image" at bounding box center [622, 214] width 18 height 31
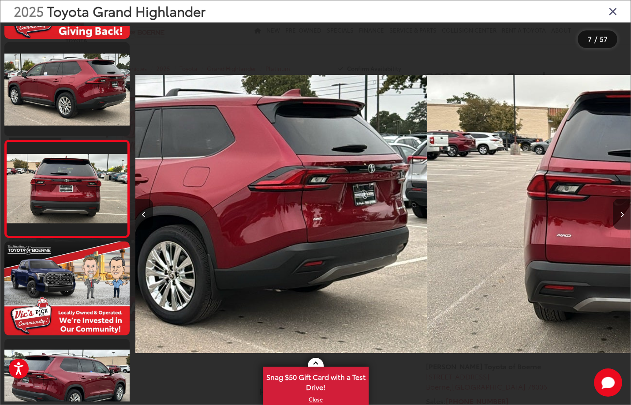
scroll to position [471, 0]
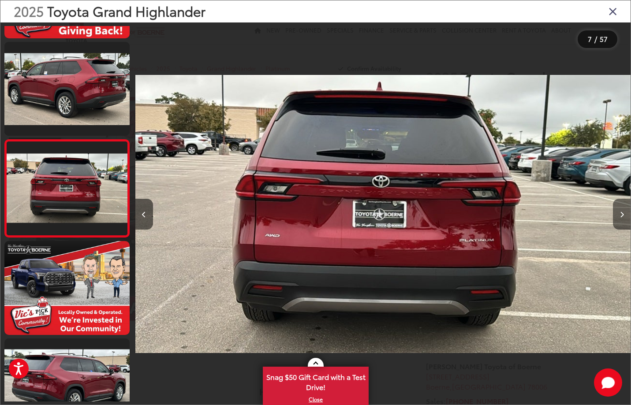
click at [618, 212] on button "Next image" at bounding box center [622, 214] width 18 height 31
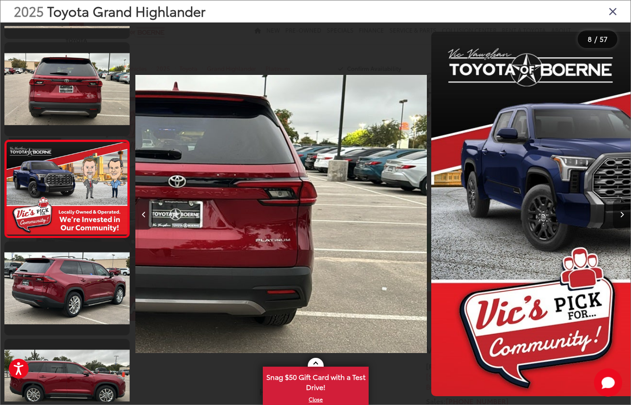
scroll to position [569, 0]
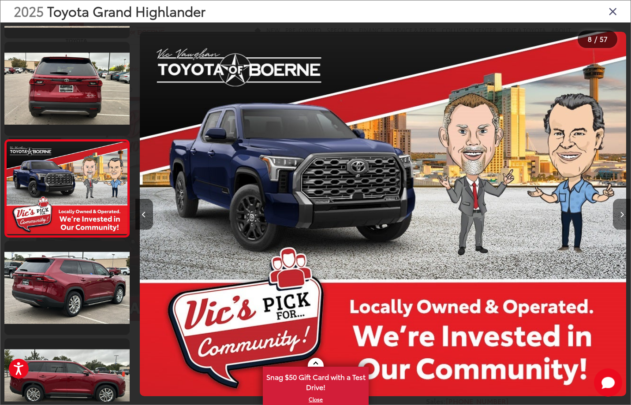
click at [618, 212] on button "Next image" at bounding box center [622, 214] width 18 height 31
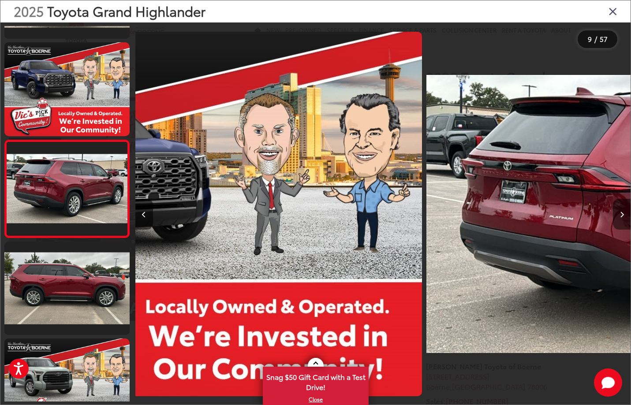
scroll to position [666, 0]
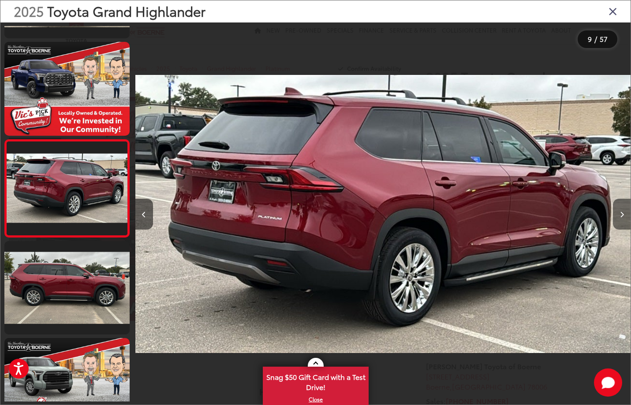
click at [618, 212] on button "Next image" at bounding box center [622, 214] width 18 height 31
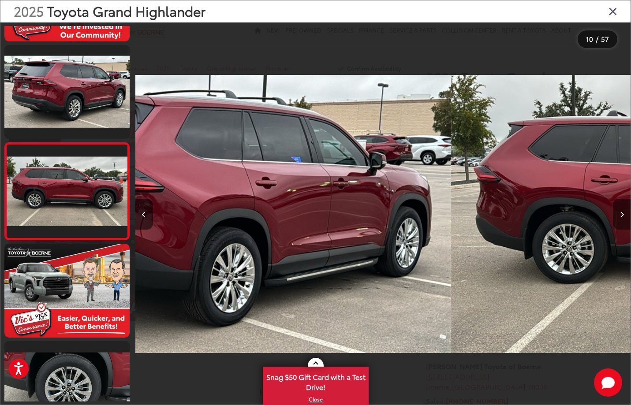
scroll to position [763, 0]
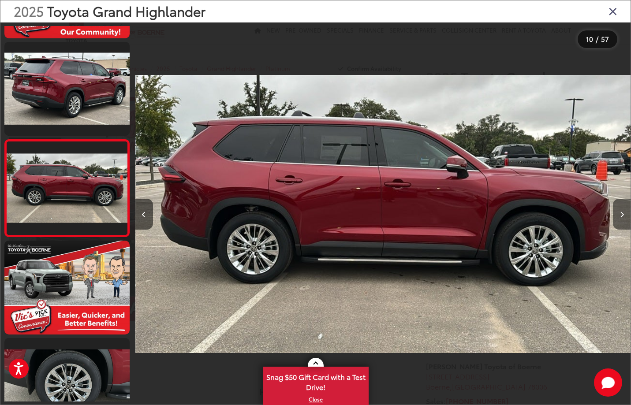
click at [618, 212] on button "Next image" at bounding box center [622, 214] width 18 height 31
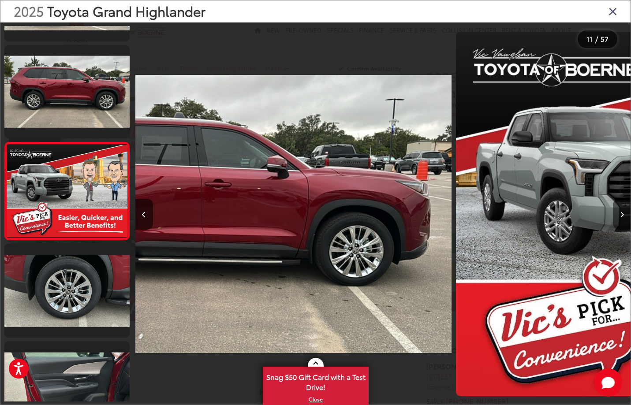
scroll to position [860, 0]
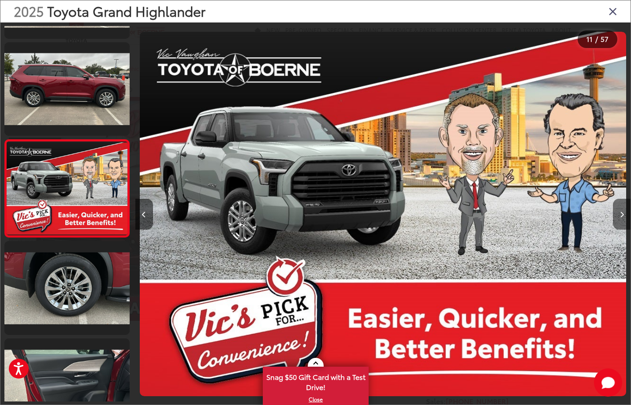
click at [618, 212] on button "Next image" at bounding box center [622, 214] width 18 height 31
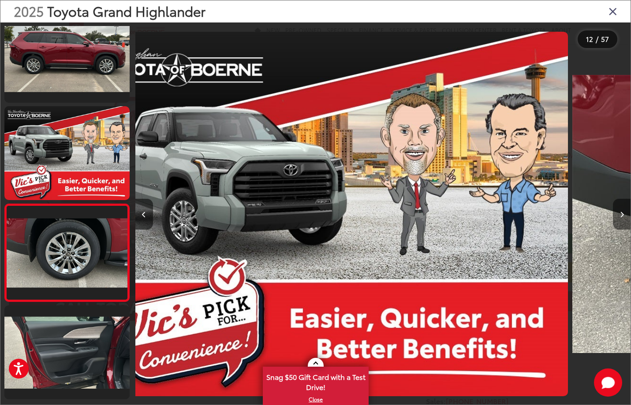
scroll to position [0, 0]
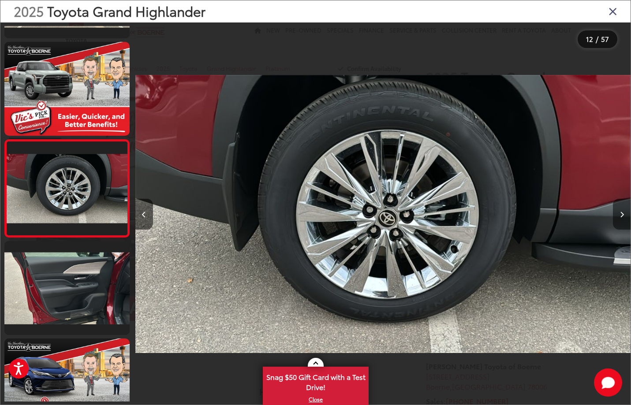
click at [618, 212] on button "Next image" at bounding box center [622, 214] width 18 height 31
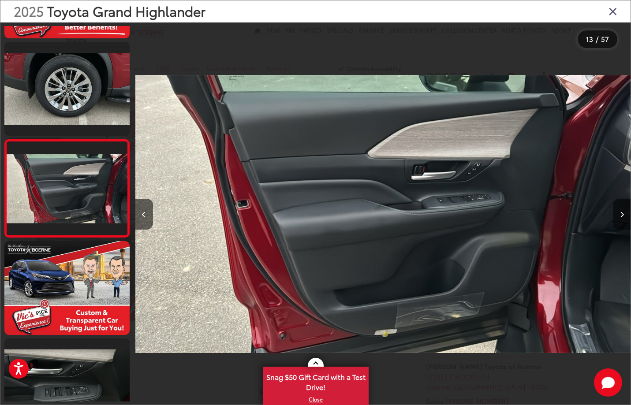
click at [618, 212] on button "Next image" at bounding box center [622, 214] width 18 height 31
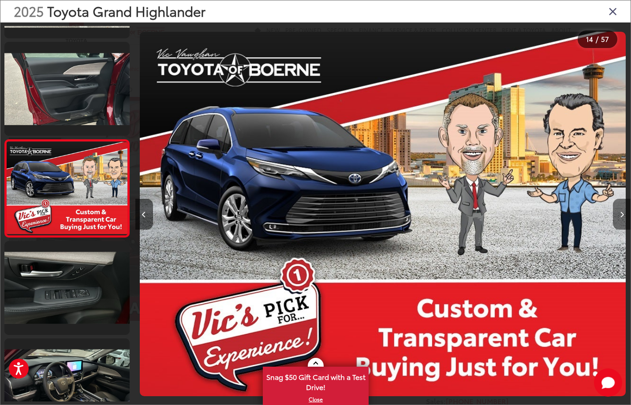
click at [618, 212] on button "Next image" at bounding box center [622, 214] width 18 height 31
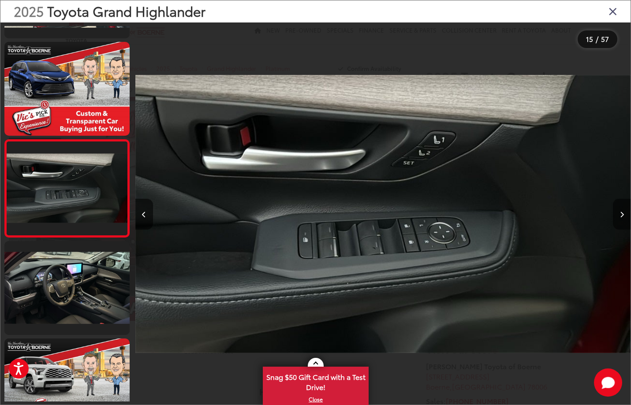
click at [618, 212] on button "Next image" at bounding box center [622, 214] width 18 height 31
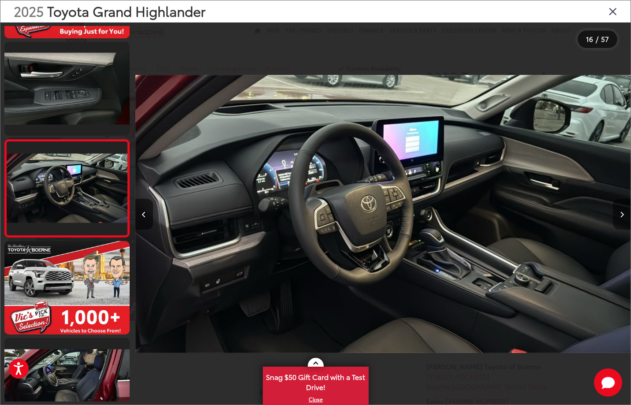
click at [618, 212] on button "Next image" at bounding box center [622, 214] width 18 height 31
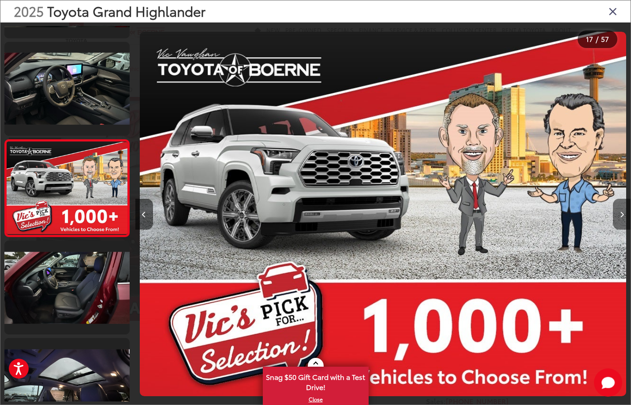
click at [618, 212] on button "Next image" at bounding box center [622, 214] width 18 height 31
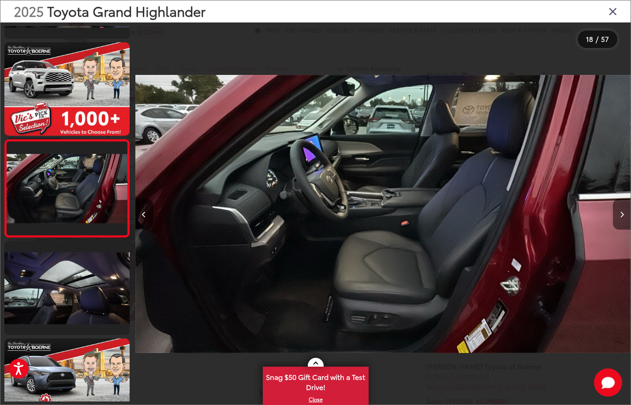
click at [618, 212] on button "Next image" at bounding box center [622, 214] width 18 height 31
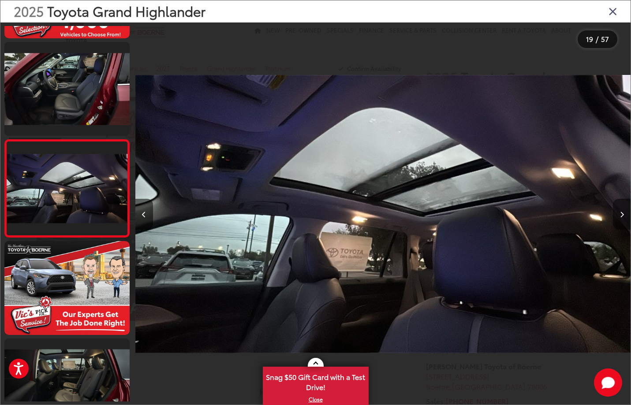
click at [618, 212] on button "Next image" at bounding box center [622, 214] width 18 height 31
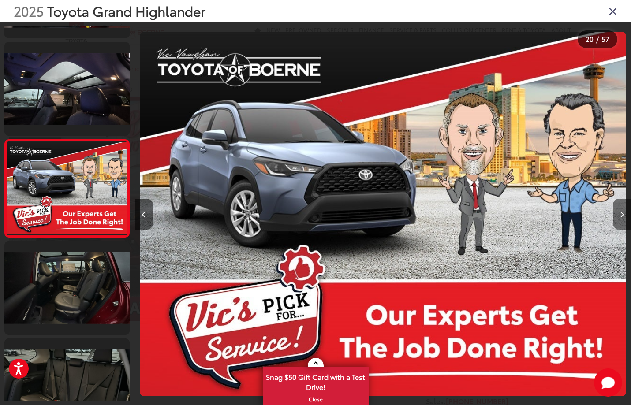
click at [618, 212] on button "Next image" at bounding box center [622, 214] width 18 height 31
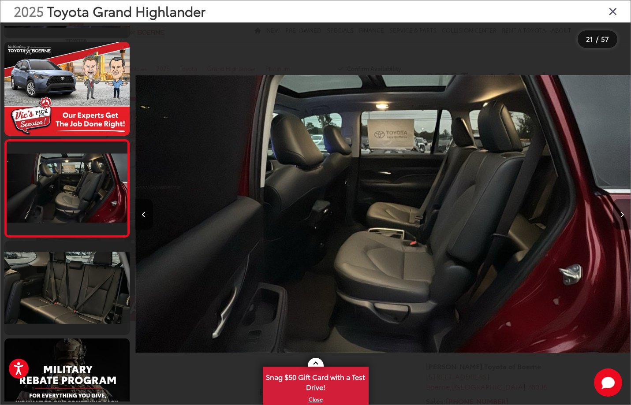
click at [618, 212] on button "Next image" at bounding box center [622, 214] width 18 height 31
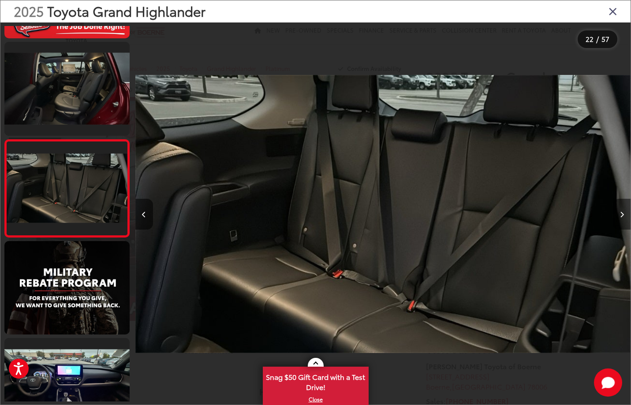
click at [618, 212] on button "Next image" at bounding box center [622, 214] width 18 height 31
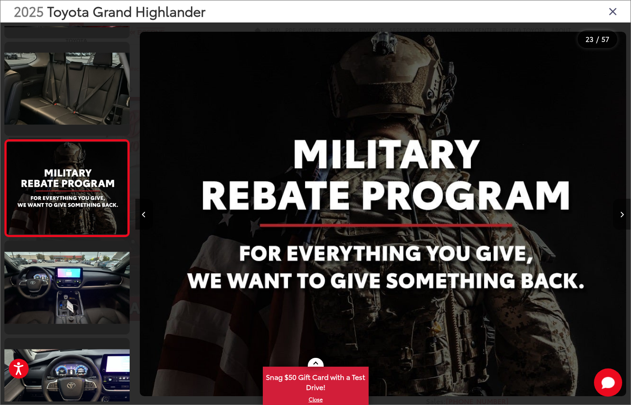
click at [618, 212] on button "Next image" at bounding box center [622, 214] width 18 height 31
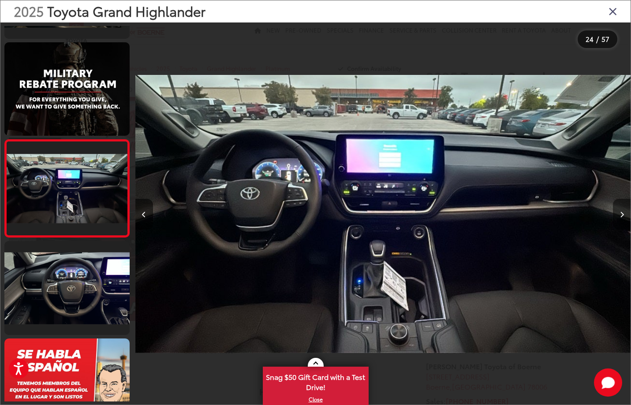
click at [618, 212] on button "Next image" at bounding box center [622, 214] width 18 height 31
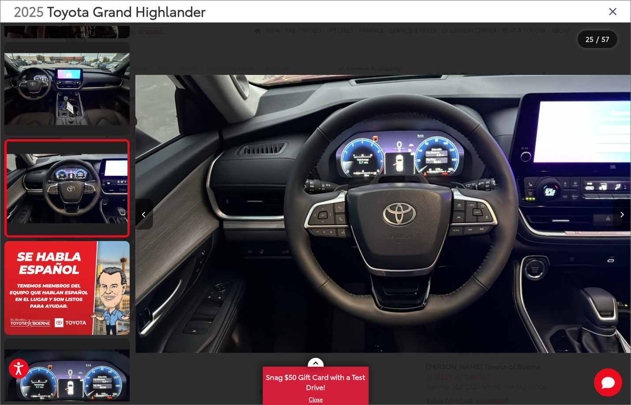
click at [618, 212] on button "Next image" at bounding box center [622, 214] width 18 height 31
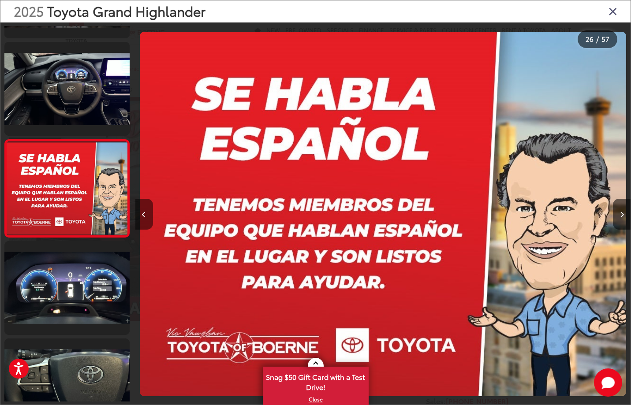
click at [150, 213] on button "Previous image" at bounding box center [144, 214] width 18 height 31
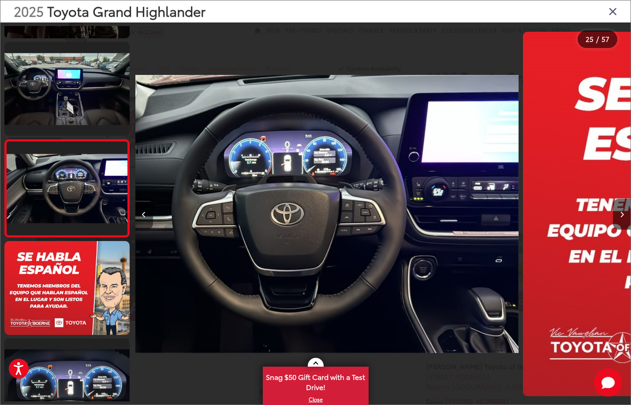
click at [150, 213] on button "Previous image" at bounding box center [144, 214] width 18 height 31
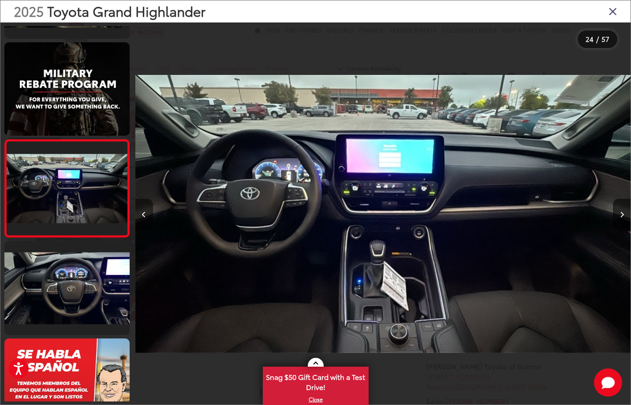
click at [150, 213] on button "Previous image" at bounding box center [144, 214] width 18 height 31
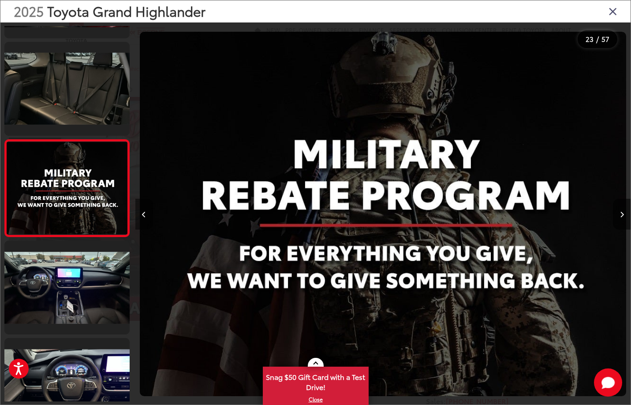
click at [150, 213] on button "Previous image" at bounding box center [144, 214] width 18 height 31
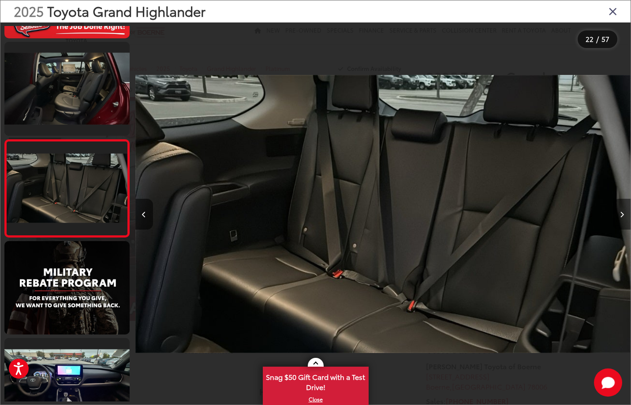
click at [624, 219] on button "Next image" at bounding box center [622, 214] width 18 height 31
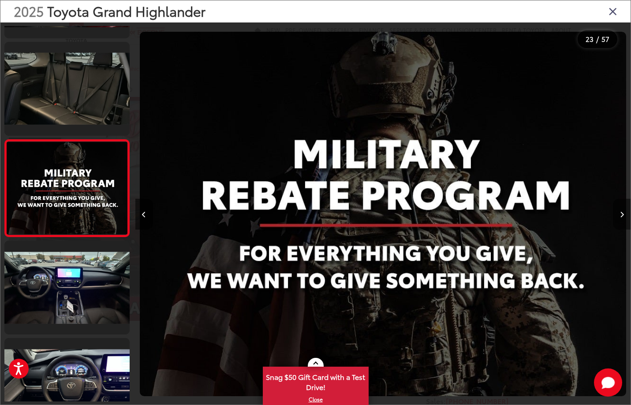
click at [624, 219] on button "Next image" at bounding box center [622, 214] width 18 height 31
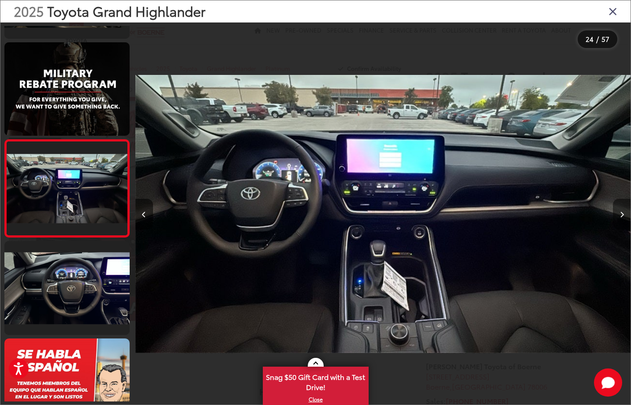
click at [624, 219] on button "Next image" at bounding box center [622, 214] width 18 height 31
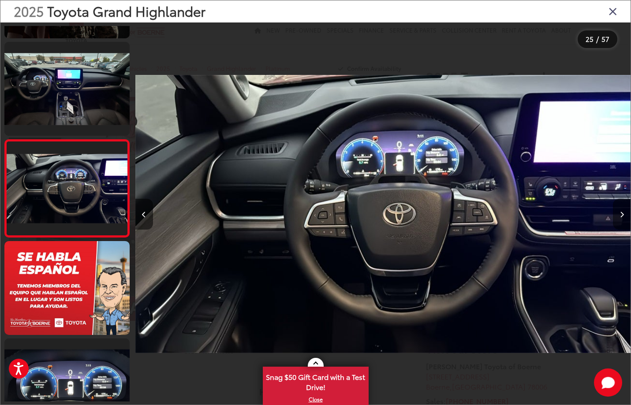
click at [624, 218] on button "Next image" at bounding box center [622, 214] width 18 height 31
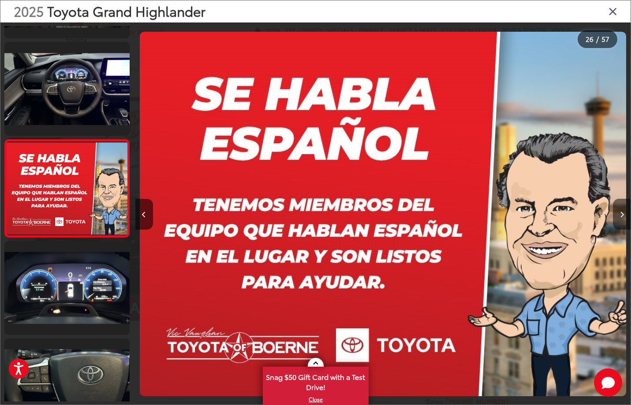
click at [624, 218] on button "Next image" at bounding box center [622, 214] width 18 height 31
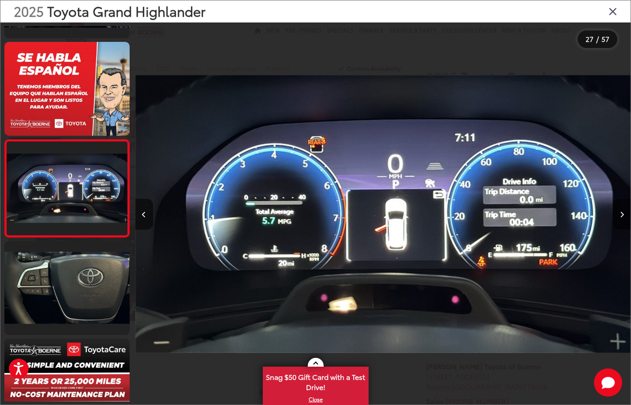
click at [624, 218] on button "Next image" at bounding box center [622, 214] width 18 height 31
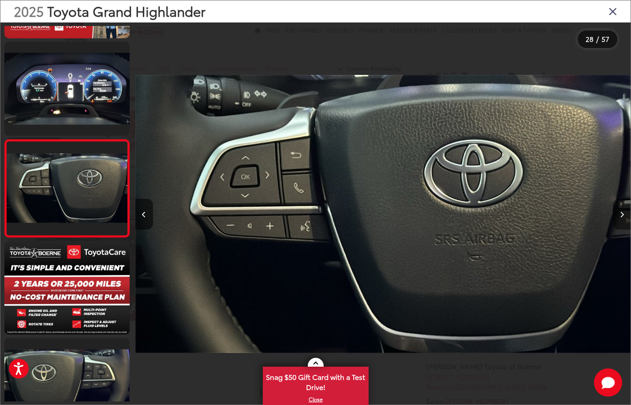
click at [624, 218] on button "Next image" at bounding box center [622, 214] width 18 height 31
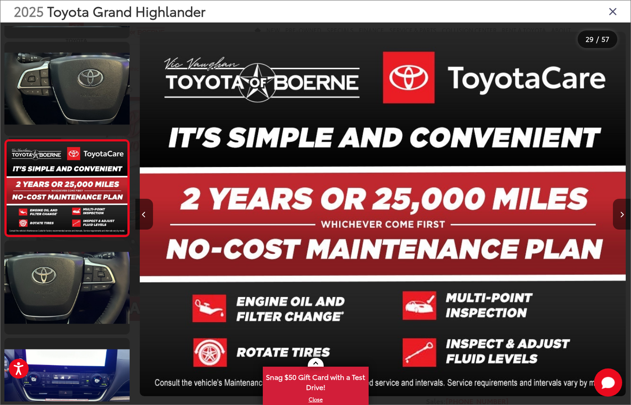
click at [624, 218] on button "Next image" at bounding box center [622, 214] width 18 height 31
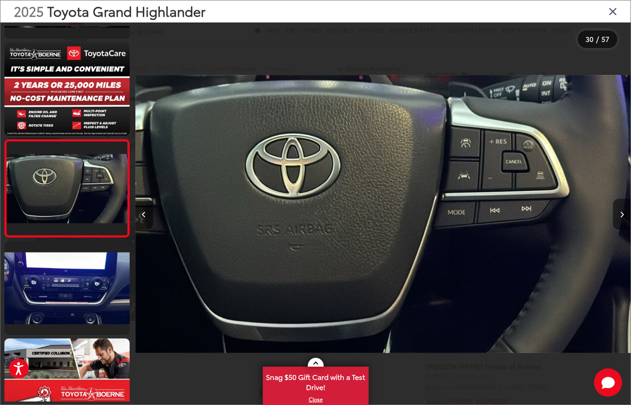
click at [624, 218] on button "Next image" at bounding box center [622, 214] width 18 height 31
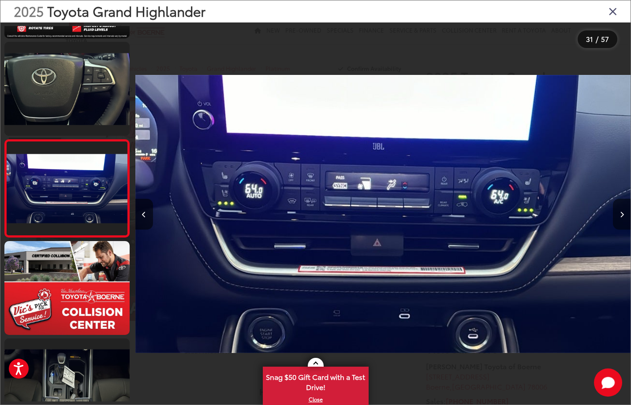
click at [624, 218] on button "Next image" at bounding box center [622, 214] width 18 height 31
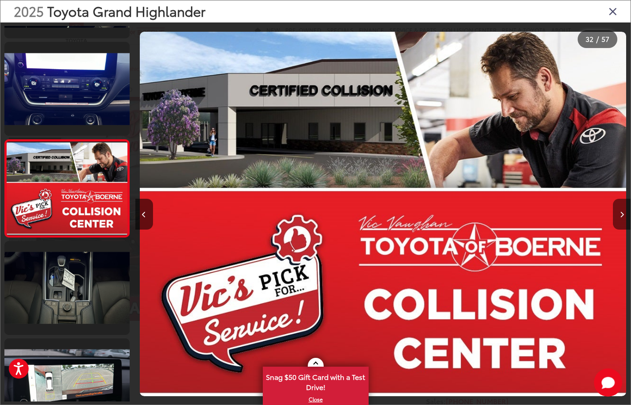
click at [624, 218] on button "Next image" at bounding box center [622, 214] width 18 height 31
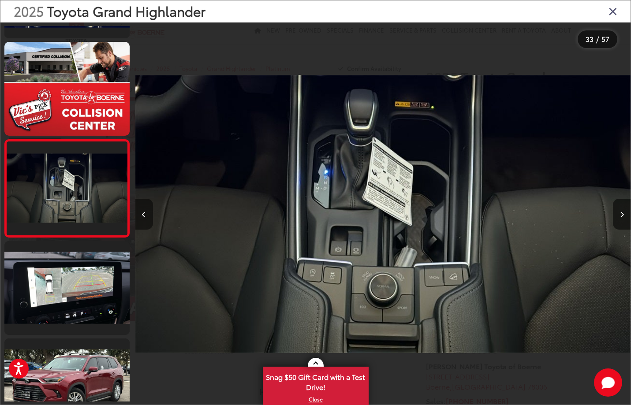
click at [142, 216] on icon "Previous image" at bounding box center [144, 215] width 4 height 6
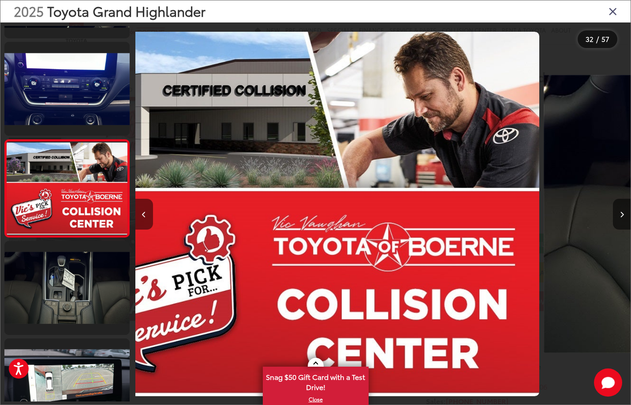
click at [142, 216] on icon "Previous image" at bounding box center [144, 215] width 4 height 6
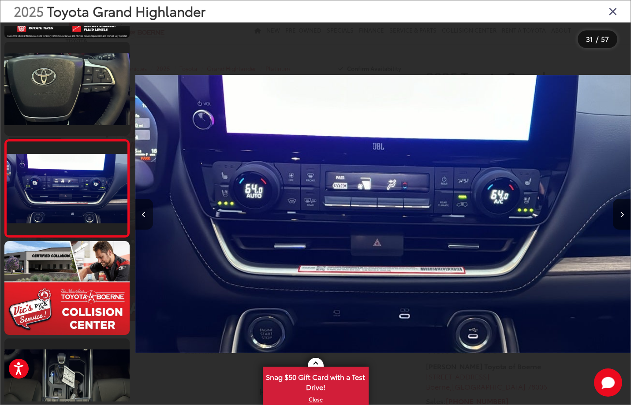
click at [142, 216] on icon "Previous image" at bounding box center [144, 215] width 4 height 6
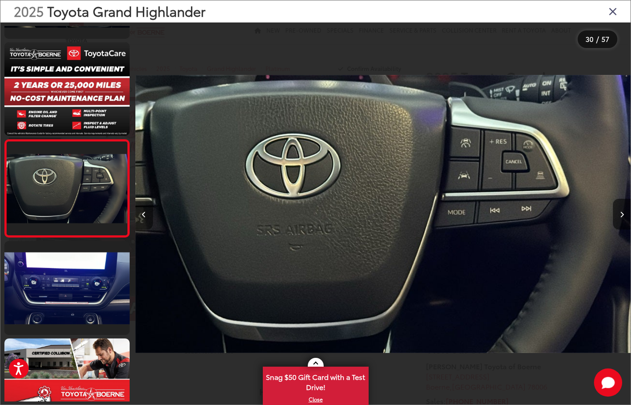
click at [142, 216] on icon "Previous image" at bounding box center [144, 215] width 4 height 6
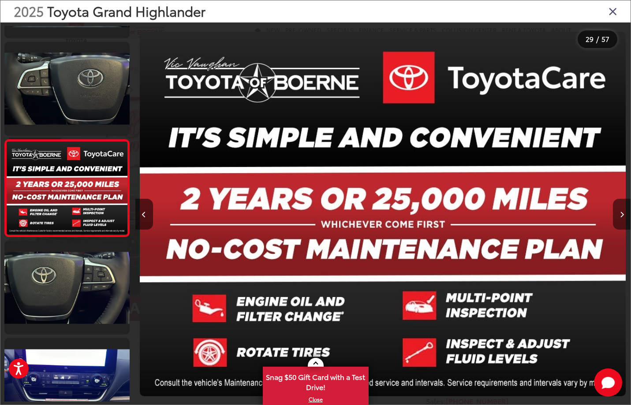
click at [621, 213] on icon "Next image" at bounding box center [622, 215] width 4 height 6
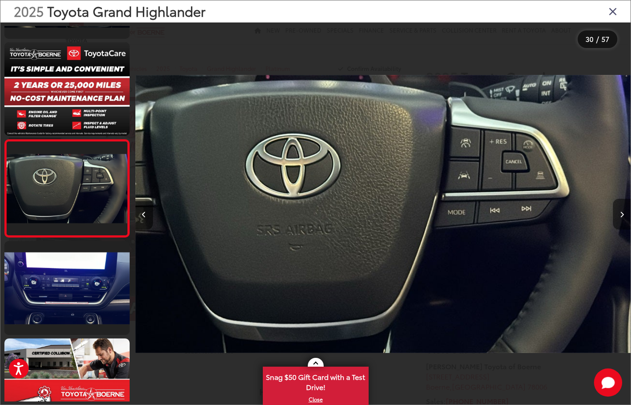
click at [621, 213] on icon "Next image" at bounding box center [622, 215] width 4 height 6
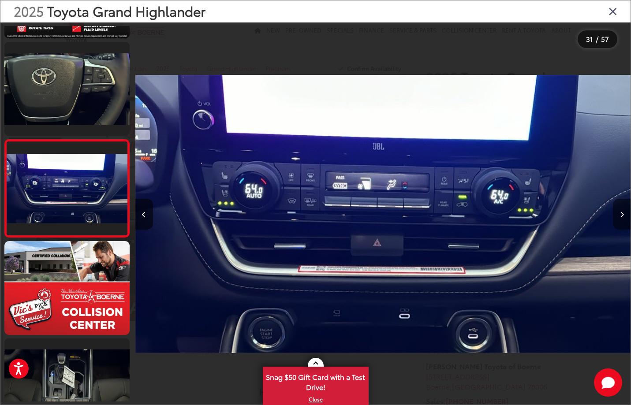
click at [621, 213] on icon "Next image" at bounding box center [622, 215] width 4 height 6
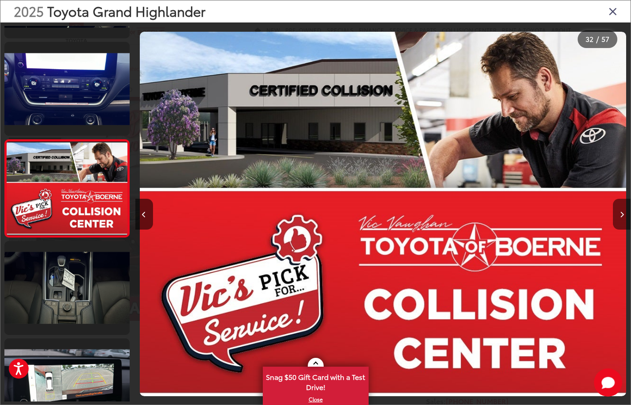
click at [621, 213] on icon "Next image" at bounding box center [622, 215] width 4 height 6
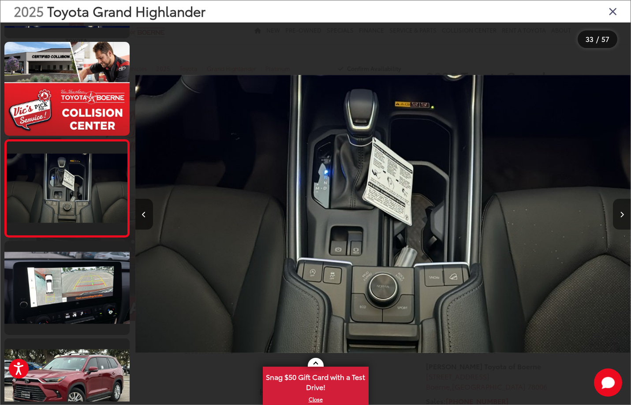
click at [621, 213] on icon "Next image" at bounding box center [622, 215] width 4 height 6
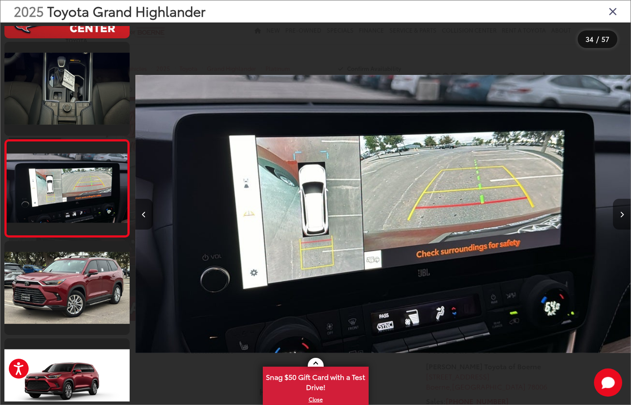
click at [621, 213] on icon "Next image" at bounding box center [622, 215] width 4 height 6
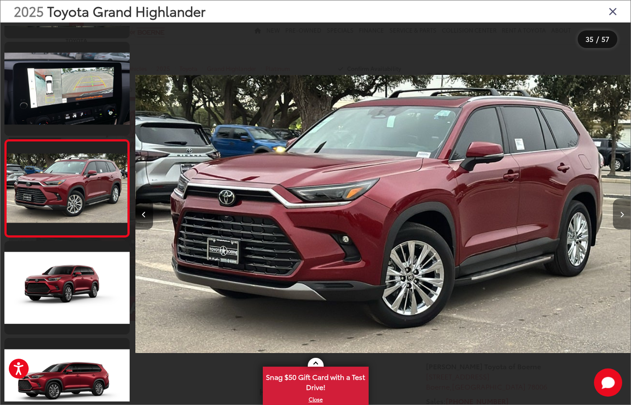
click at [621, 213] on icon "Next image" at bounding box center [622, 215] width 4 height 6
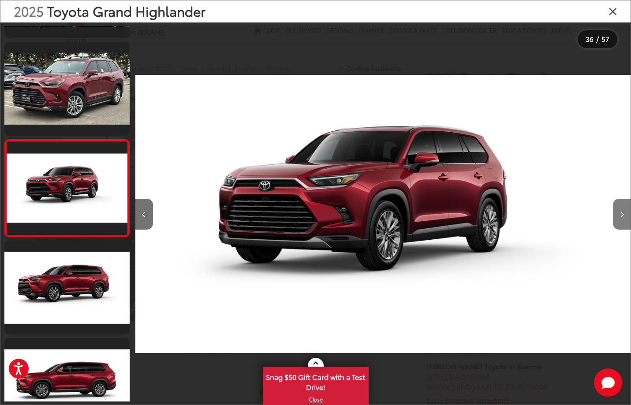
click at [621, 213] on icon "Next image" at bounding box center [622, 215] width 4 height 6
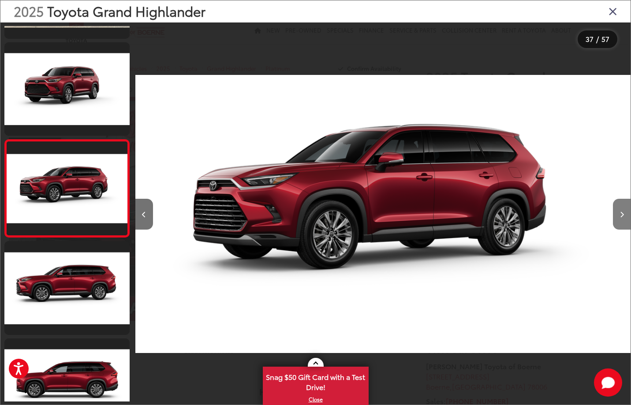
click at [621, 213] on icon "Next image" at bounding box center [622, 215] width 4 height 6
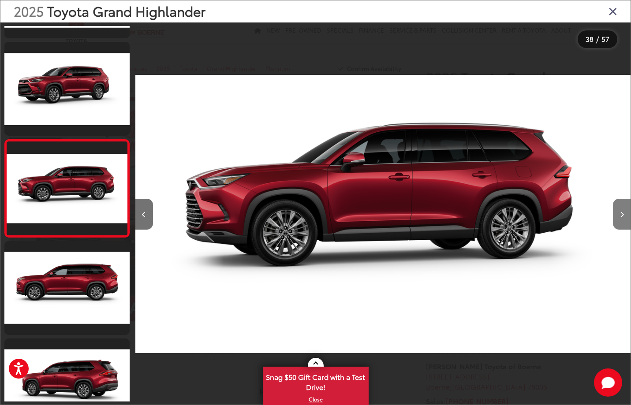
click at [621, 213] on icon "Next image" at bounding box center [622, 215] width 4 height 6
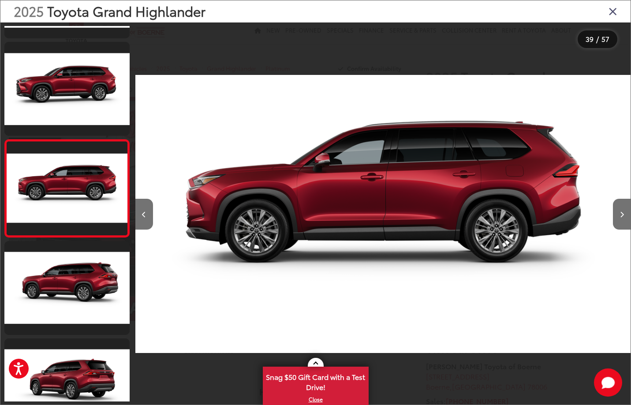
click at [609, 13] on icon "Close gallery" at bounding box center [612, 10] width 9 height 11
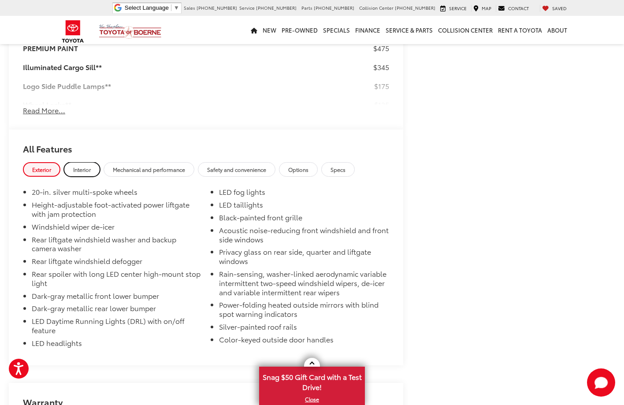
click at [85, 166] on span "Interior" at bounding box center [82, 169] width 18 height 7
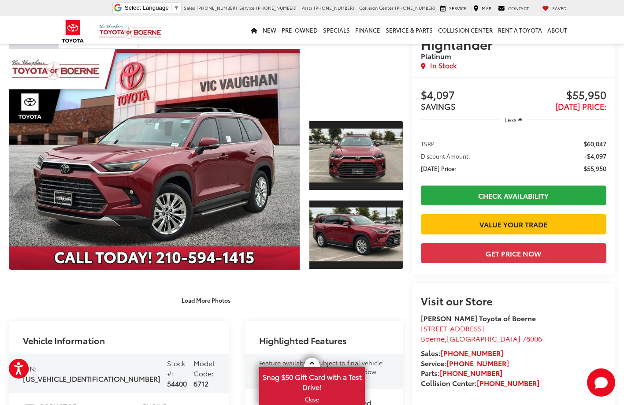
scroll to position [44, 0]
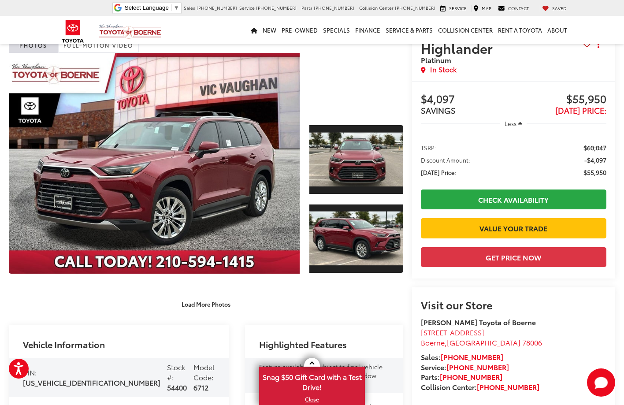
click at [421, 243] on capital-one-entry-button at bounding box center [421, 243] width 0 height 0
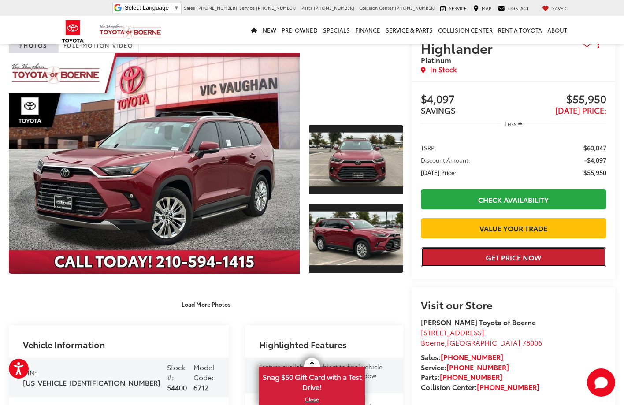
click at [564, 267] on button "Get Price Now" at bounding box center [514, 257] width 186 height 20
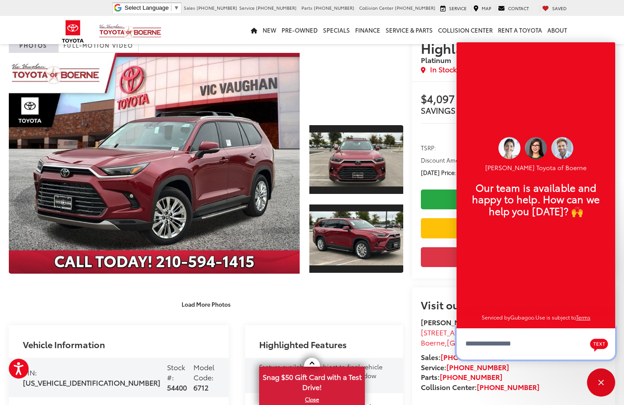
scroll to position [11, 0]
click at [405, 299] on div "2025 Toyota Grand Highlander Platinum Copy Link Share Print In Stock Buy $4,097…" at bounding box center [509, 195] width 212 height 364
click at [404, 159] on div "2025 Toyota Grand Highlander Platinum Copy Link Share Print In Stock Buy $4,097…" at bounding box center [509, 195] width 212 height 364
click at [439, 157] on span "Discount Amount:" at bounding box center [445, 160] width 49 height 9
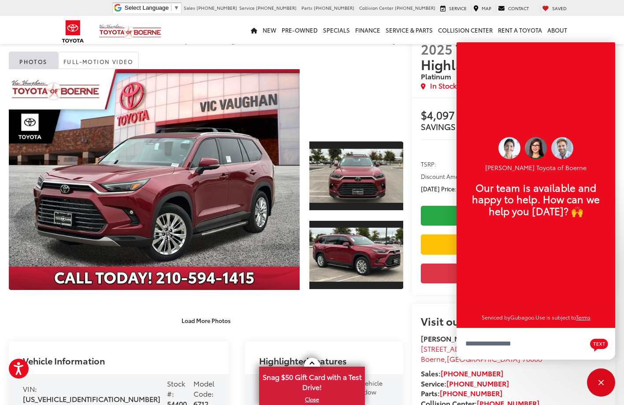
scroll to position [0, 0]
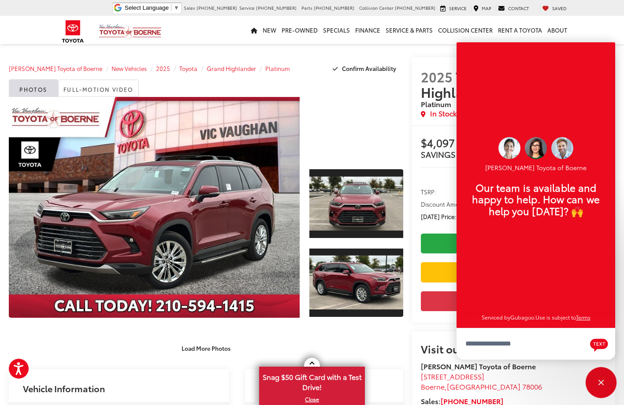
click at [601, 380] on div "Close" at bounding box center [601, 382] width 28 height 28
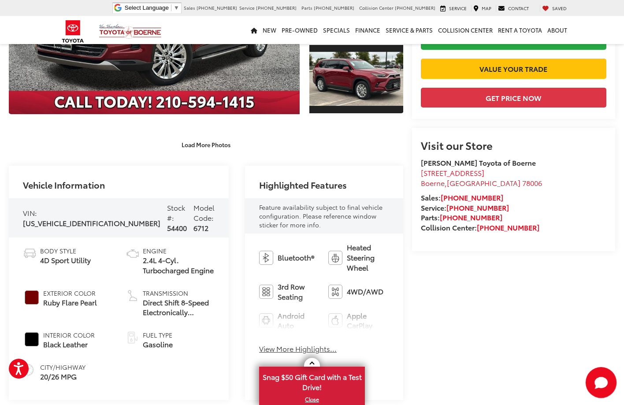
scroll to position [132, 0]
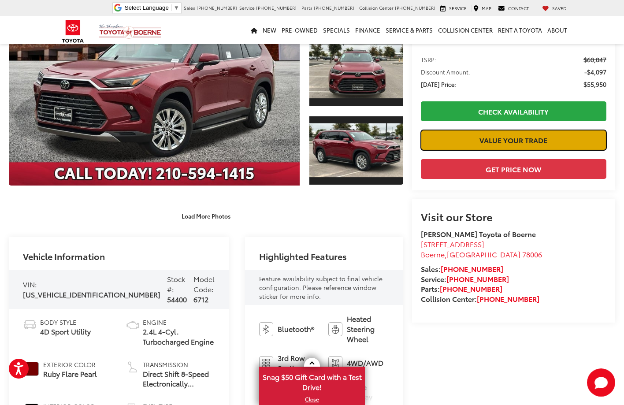
click at [507, 141] on link "Value Your Trade" at bounding box center [514, 140] width 186 height 20
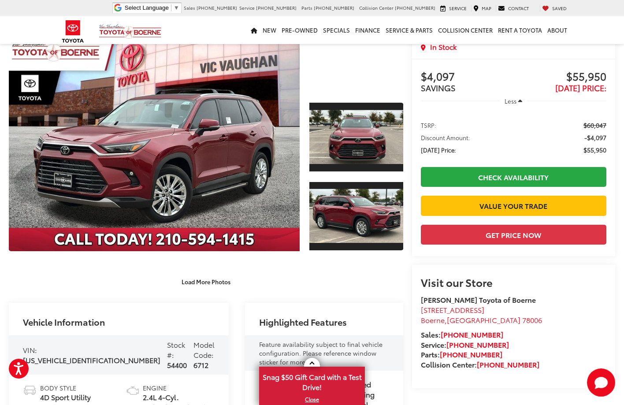
scroll to position [44, 0]
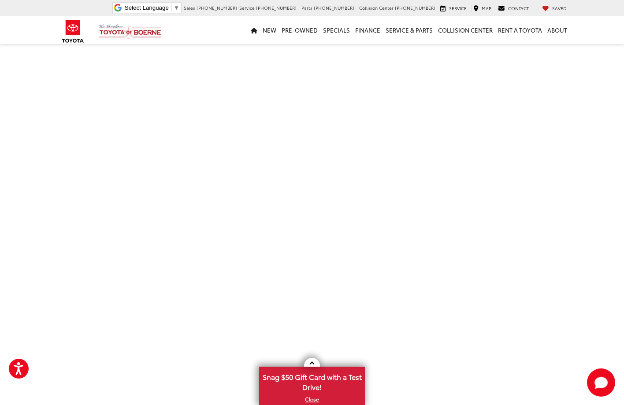
scroll to position [179, 0]
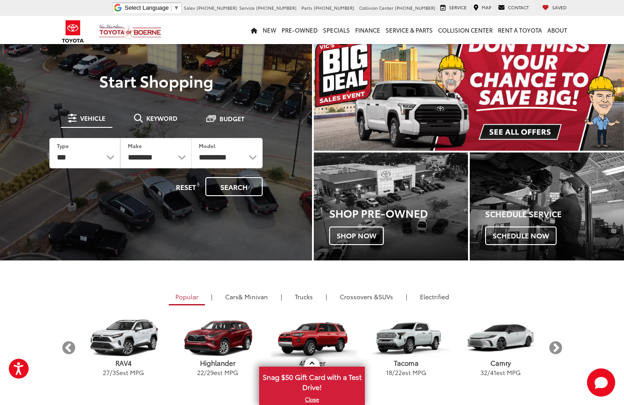
scroll to position [88, 0]
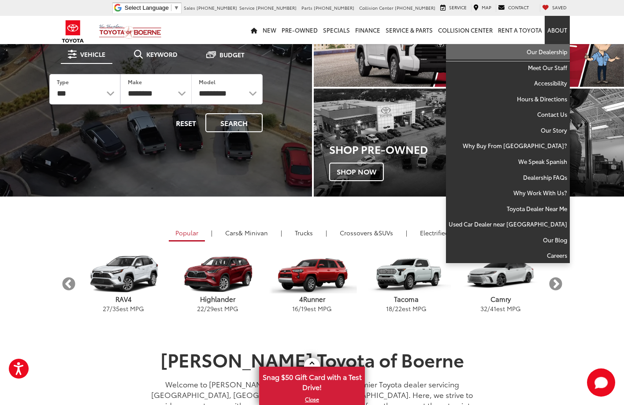
drag, startPoint x: 554, startPoint y: 48, endPoint x: 531, endPoint y: 81, distance: 39.9
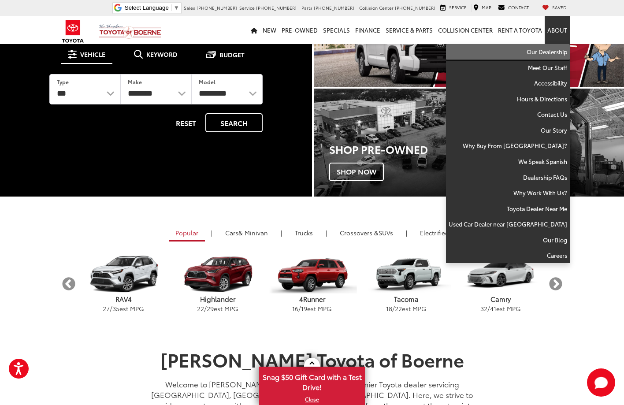
click at [554, 48] on link "Our Dealership" at bounding box center [508, 52] width 124 height 16
